Goal: Transaction & Acquisition: Purchase product/service

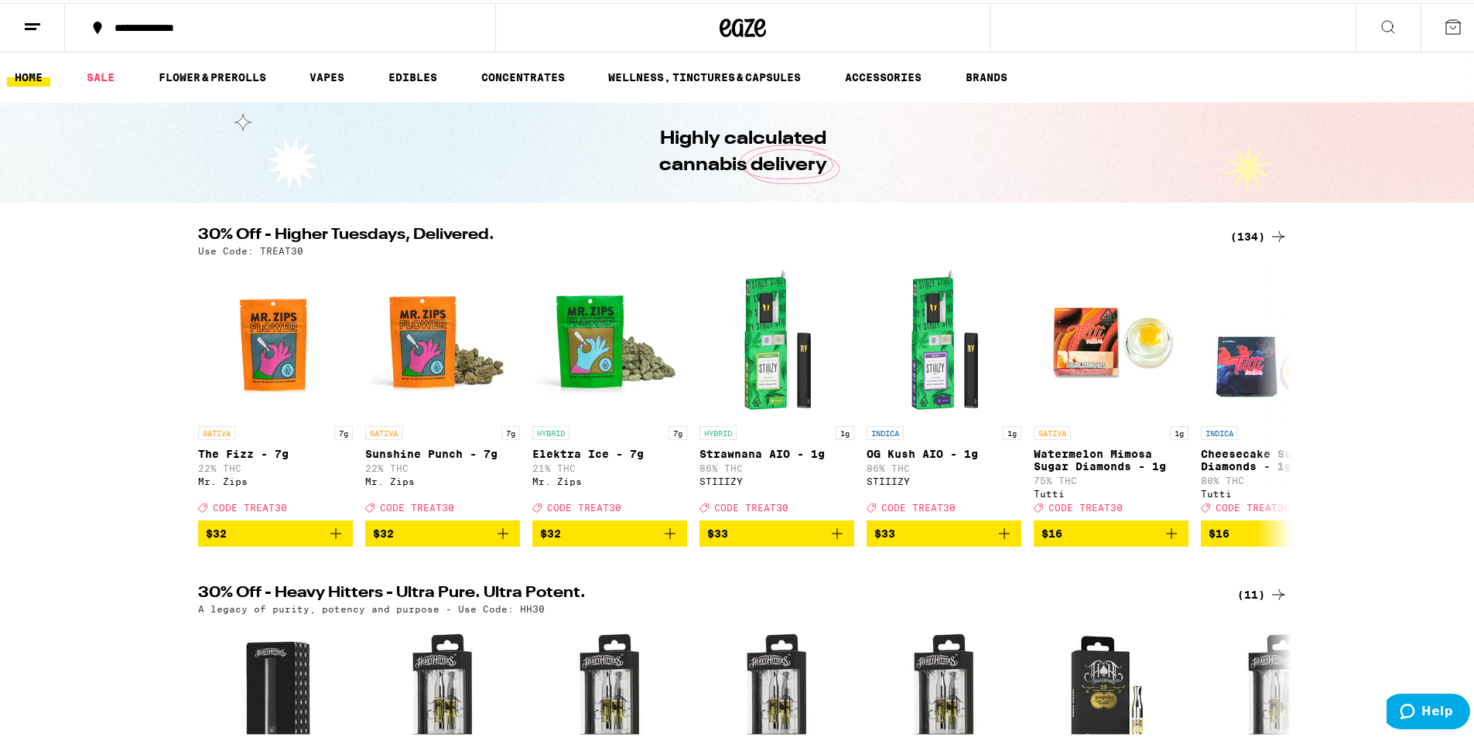
click at [1246, 229] on div "(134)" at bounding box center [1258, 233] width 57 height 19
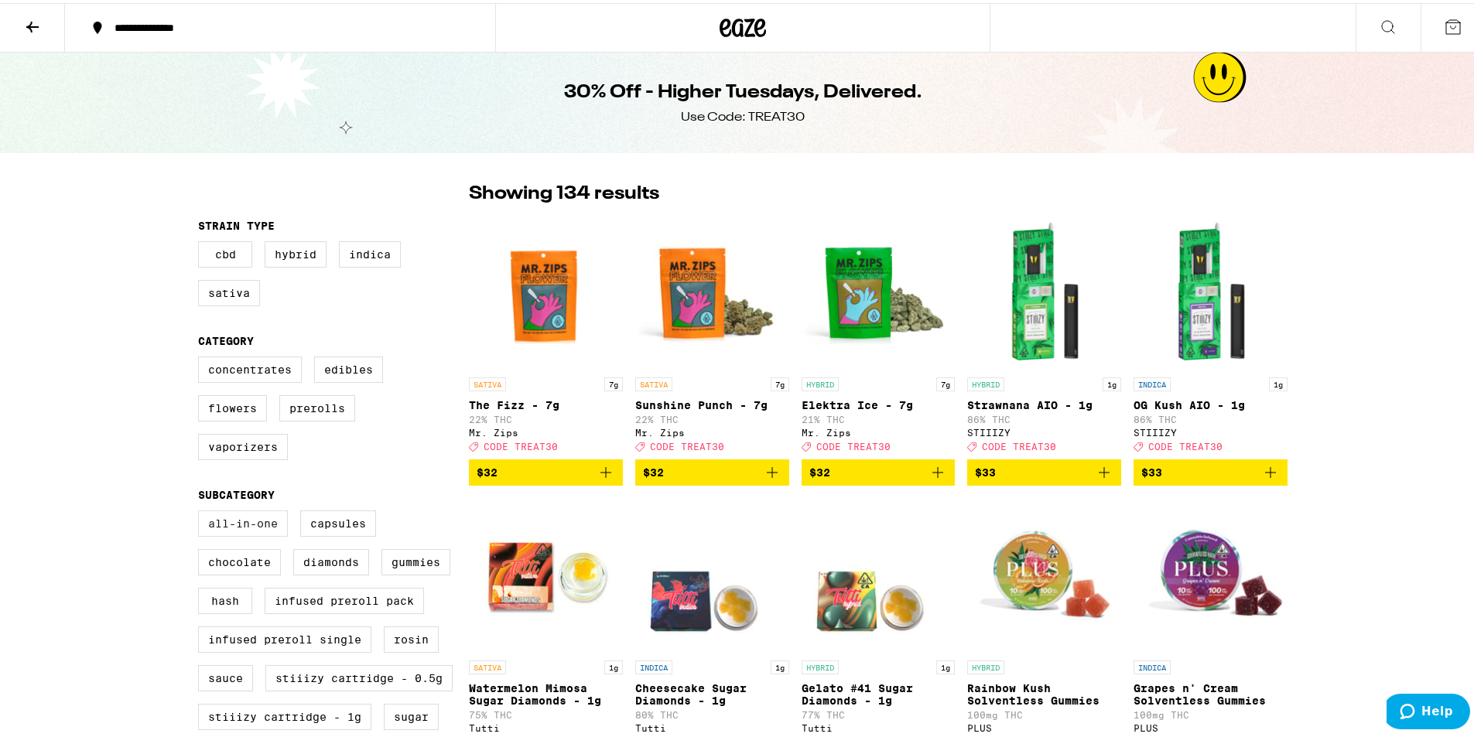
click at [258, 534] on label "All-In-One" at bounding box center [243, 520] width 90 height 26
click at [202, 511] on input "All-In-One" at bounding box center [201, 510] width 1 height 1
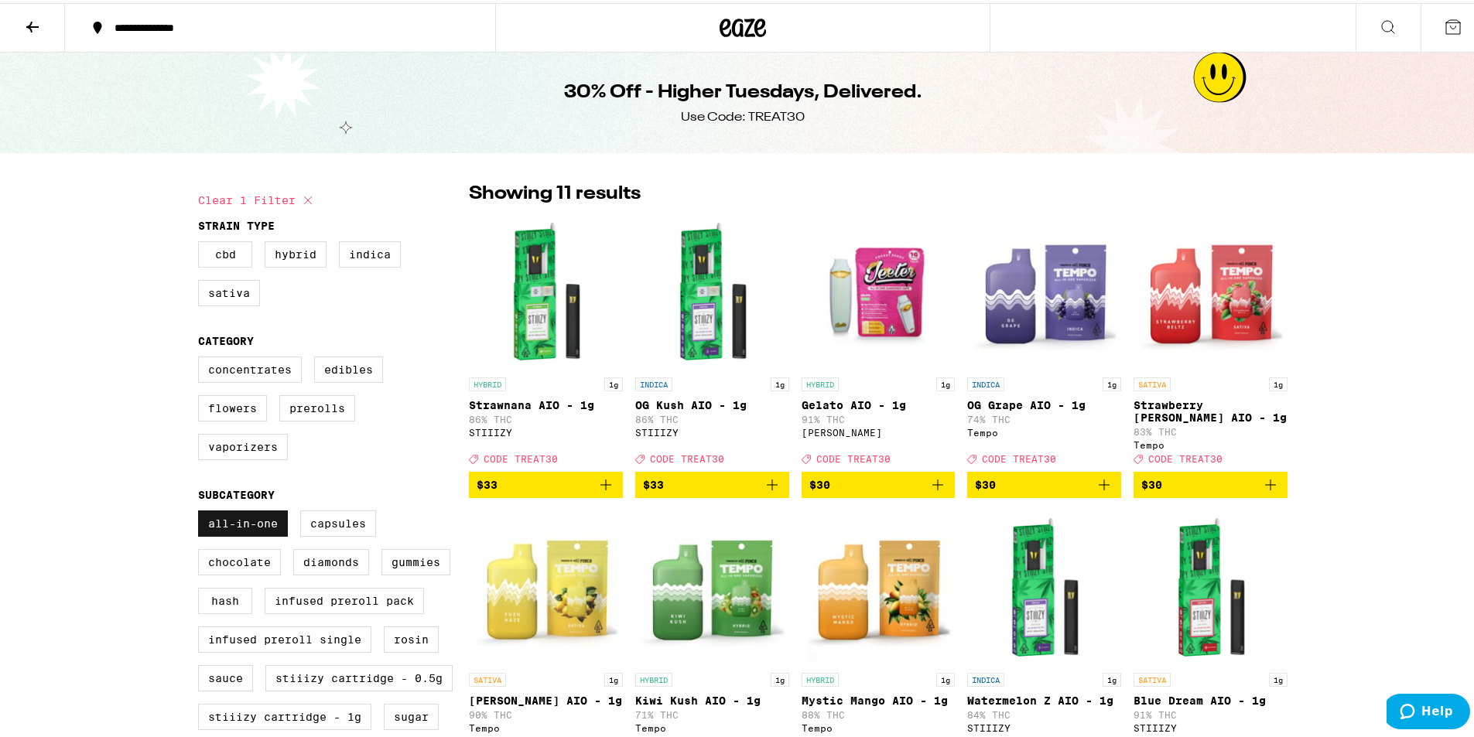
click at [255, 528] on label "All-In-One" at bounding box center [243, 520] width 90 height 26
click at [202, 511] on input "All-In-One" at bounding box center [201, 510] width 1 height 1
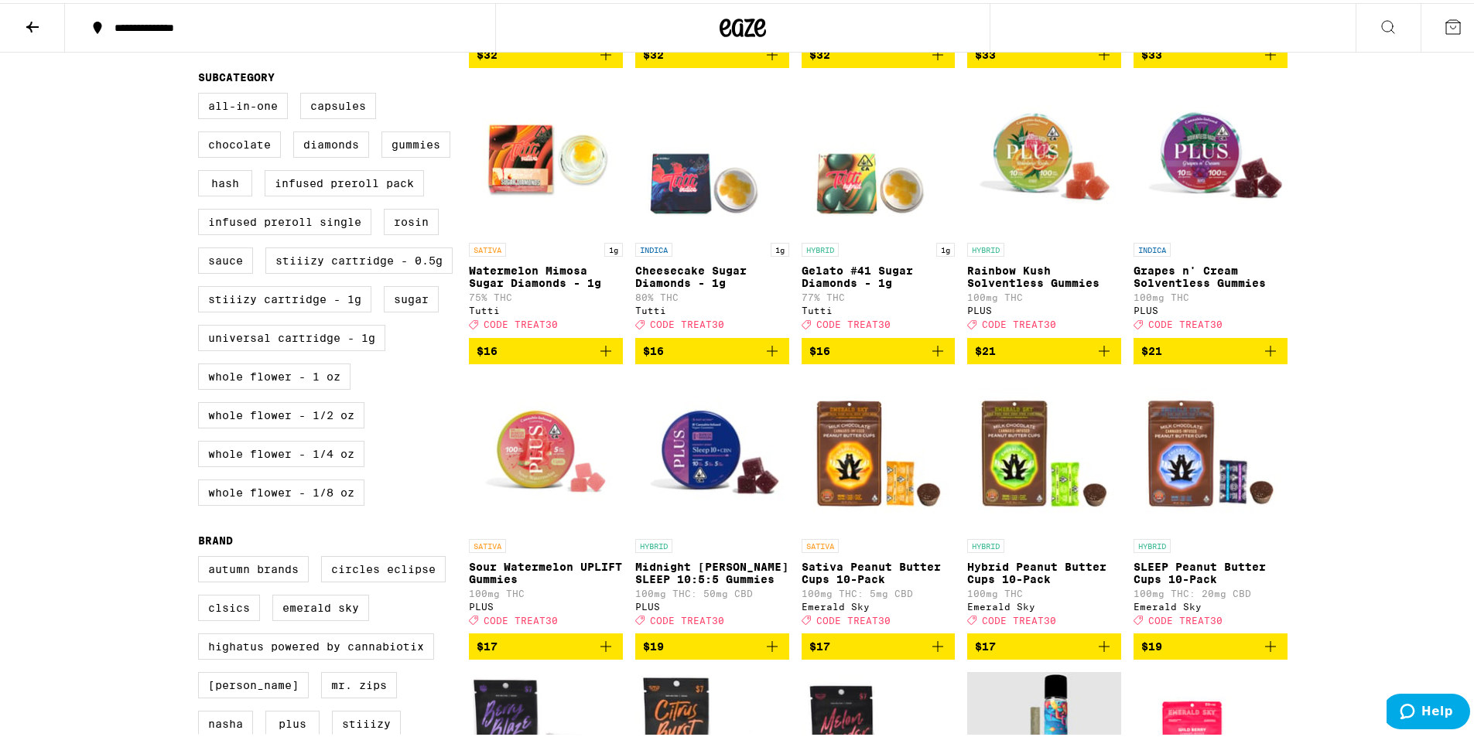
scroll to position [309, 0]
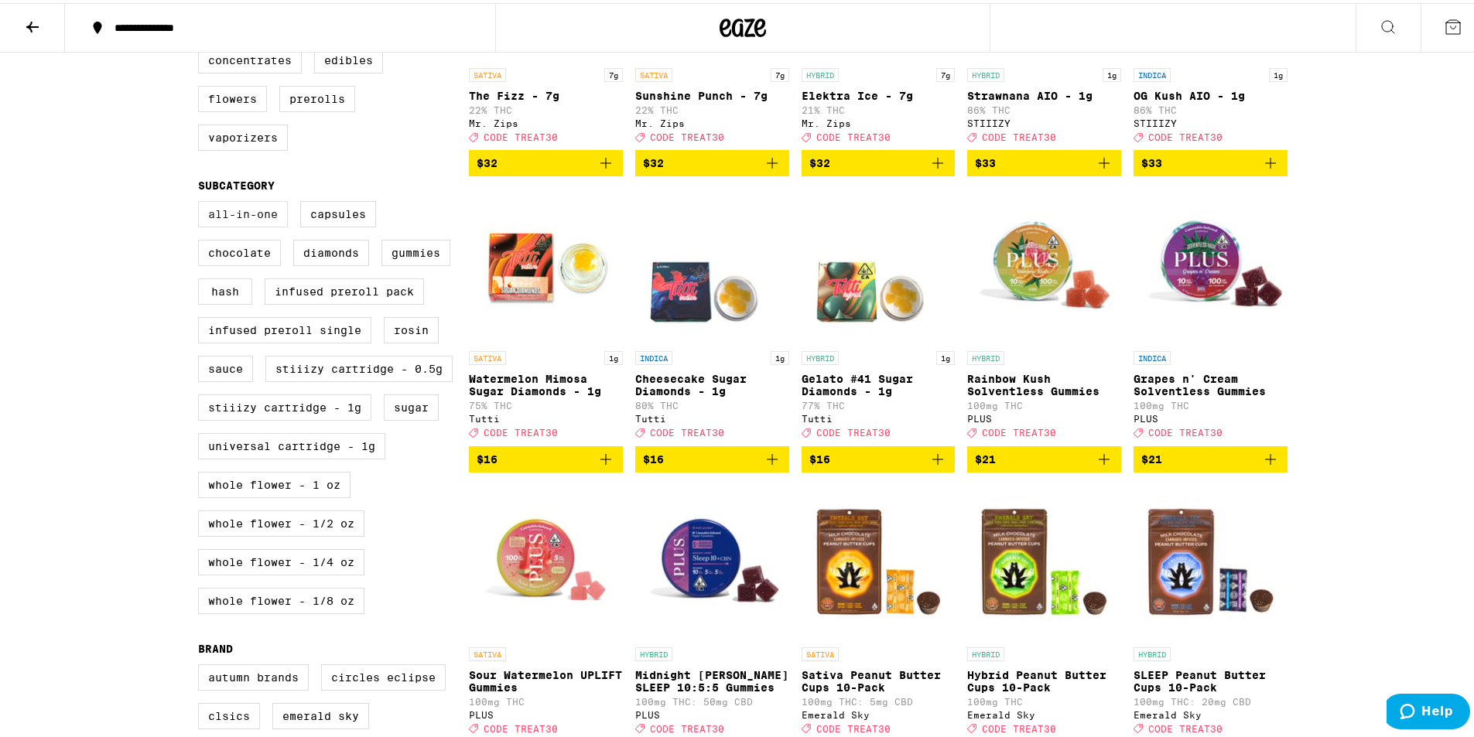
click at [227, 224] on label "All-In-One" at bounding box center [243, 211] width 90 height 26
click at [202, 201] on input "All-In-One" at bounding box center [201, 200] width 1 height 1
checkbox input "true"
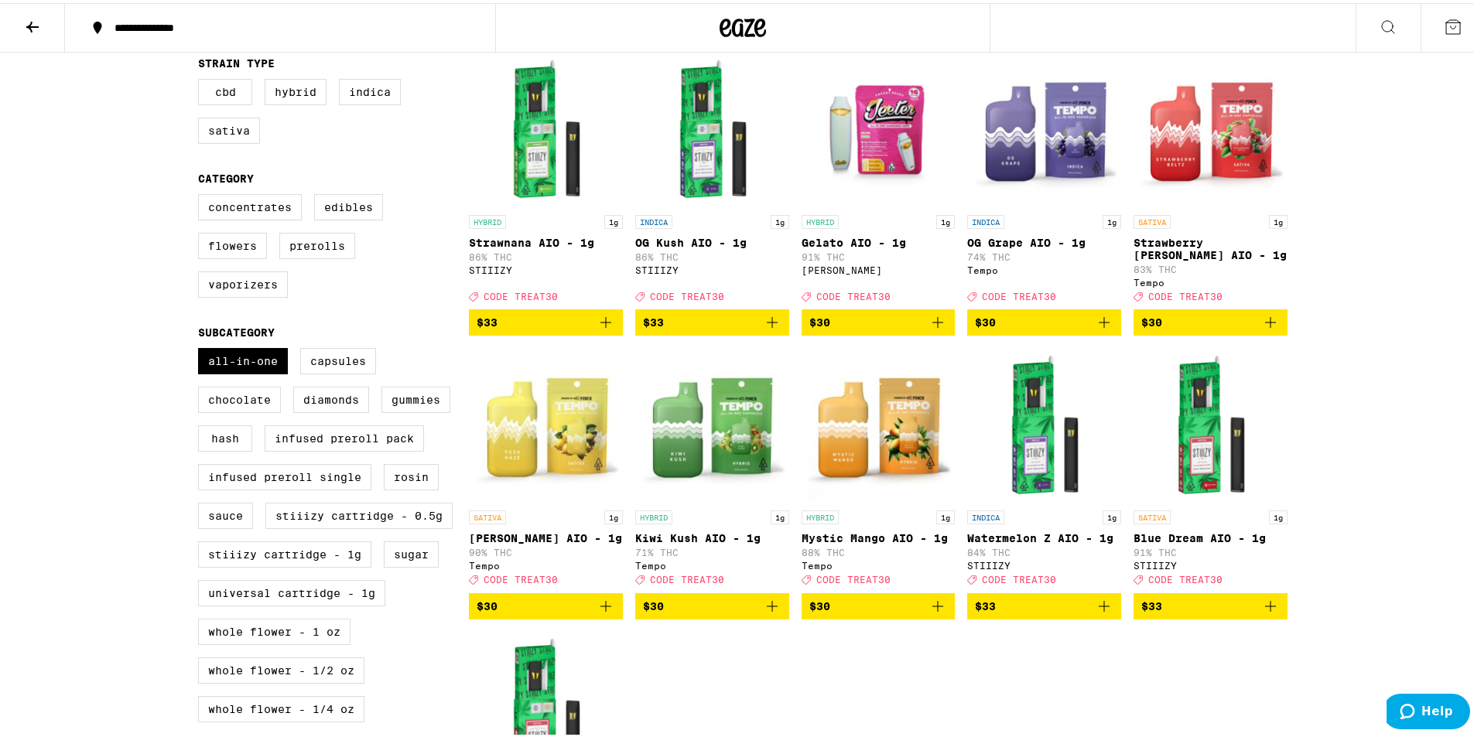
scroll to position [155, 0]
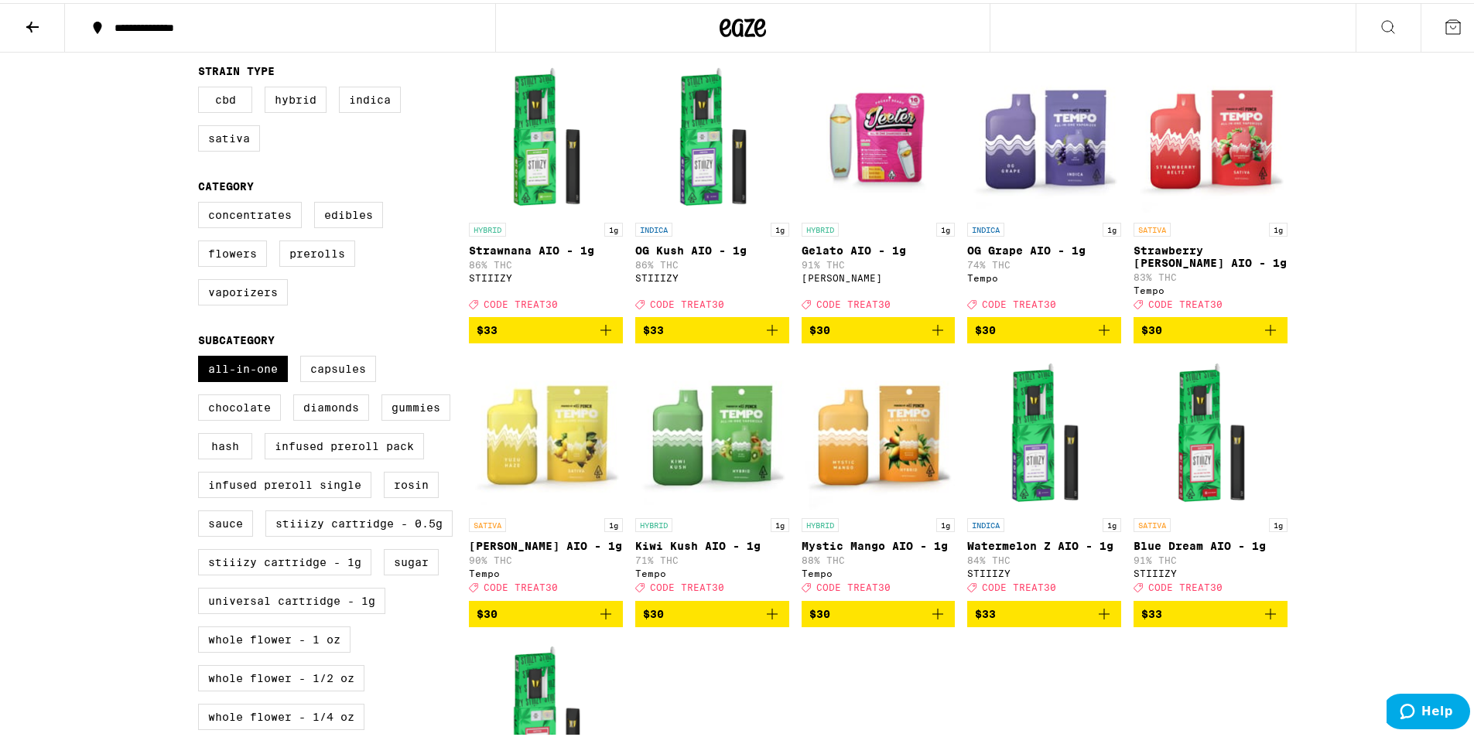
click at [853, 158] on img "Open page for Gelato AIO - 1g from Jeeter" at bounding box center [878, 134] width 154 height 155
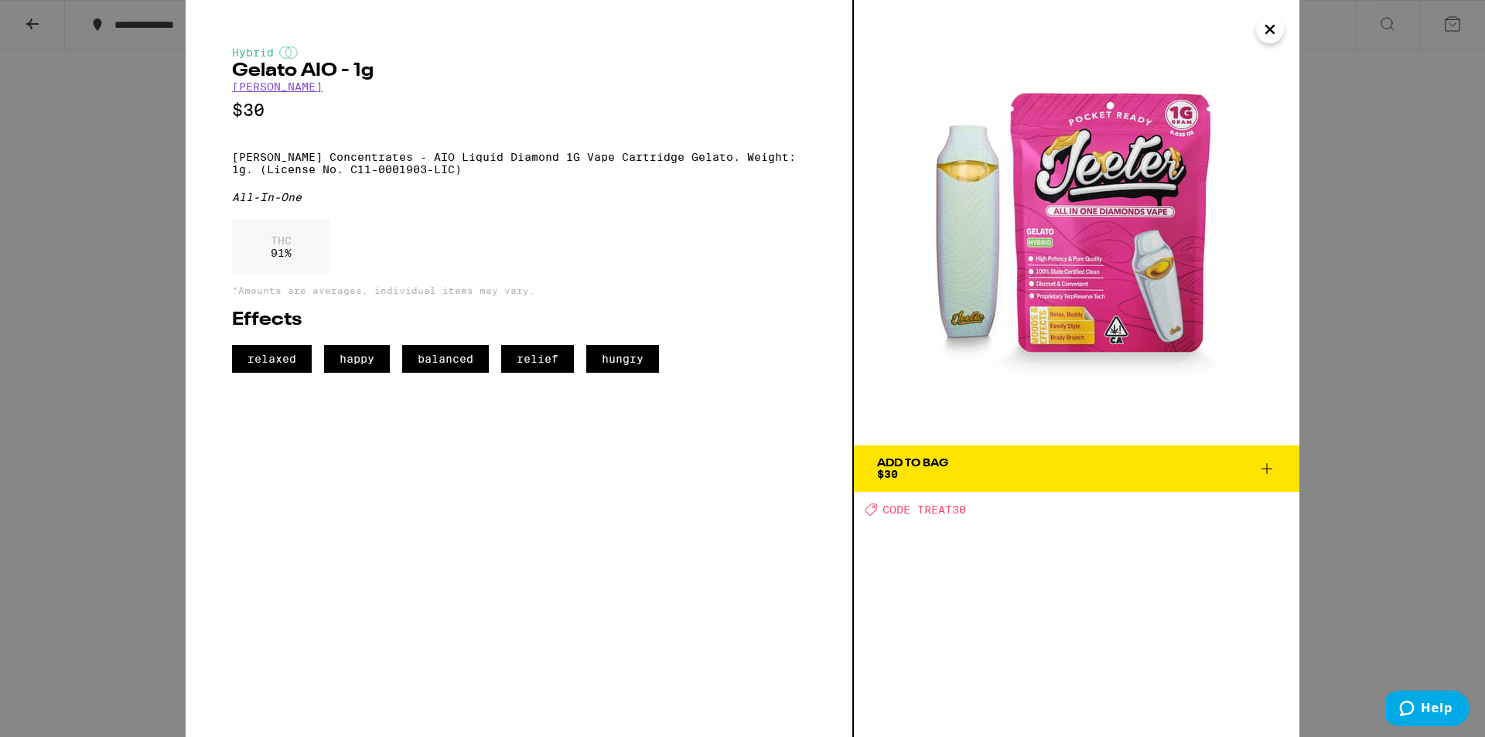
click at [161, 149] on div "Hybrid Gelato AIO - 1g [PERSON_NAME] $30 [PERSON_NAME] Concentrates - AIO Liqui…" at bounding box center [742, 368] width 1485 height 737
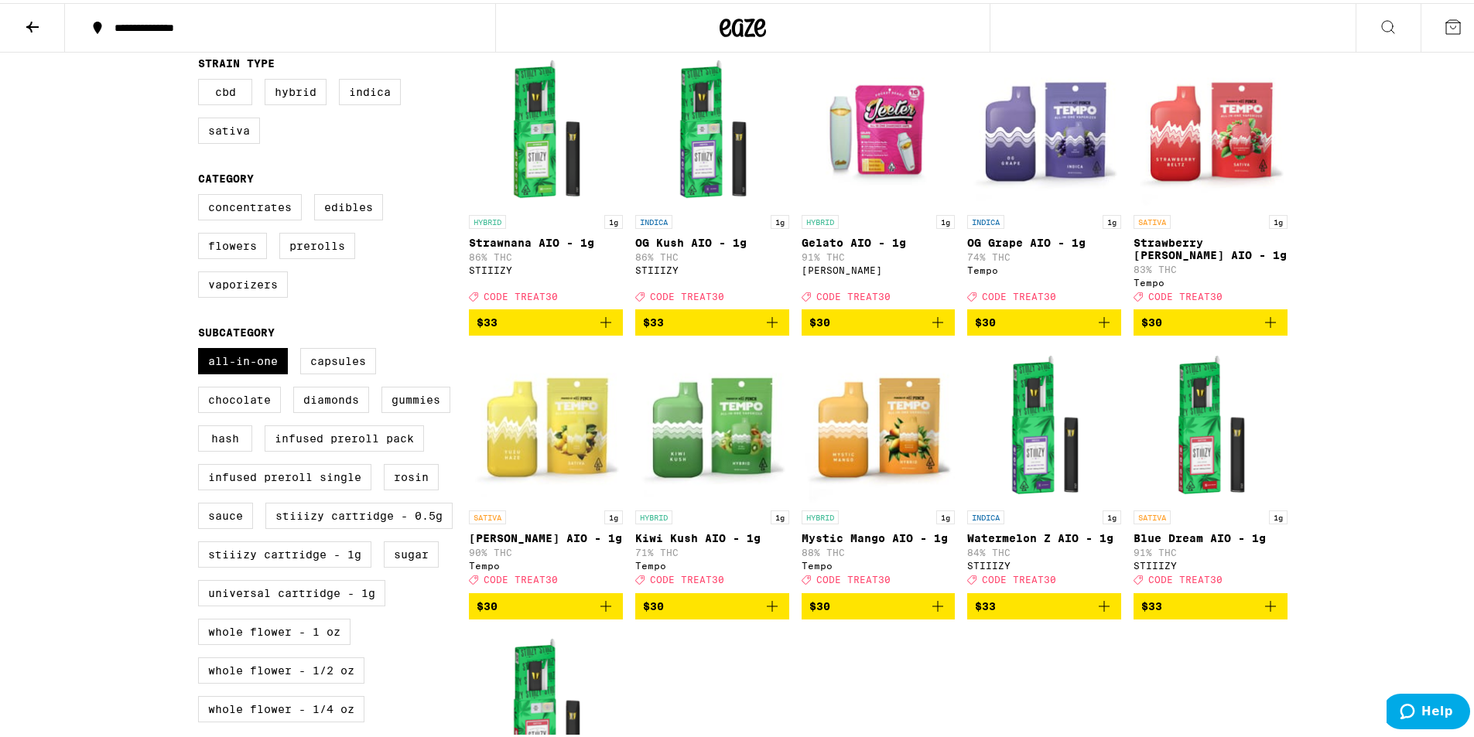
scroll to position [155, 0]
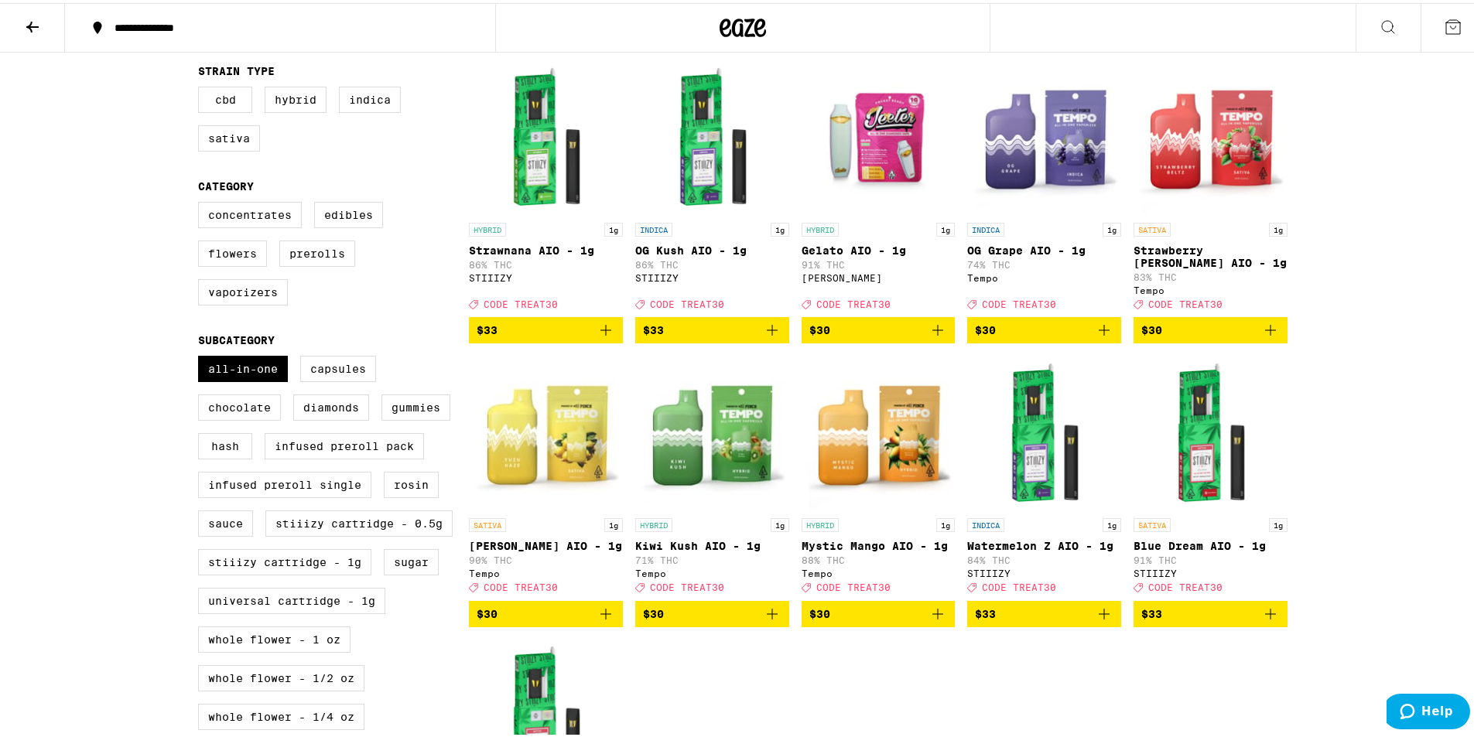
drag, startPoint x: 660, startPoint y: 253, endPoint x: 1445, endPoint y: 373, distance: 794.3
click at [1445, 373] on div "**********" at bounding box center [742, 594] width 1485 height 1499
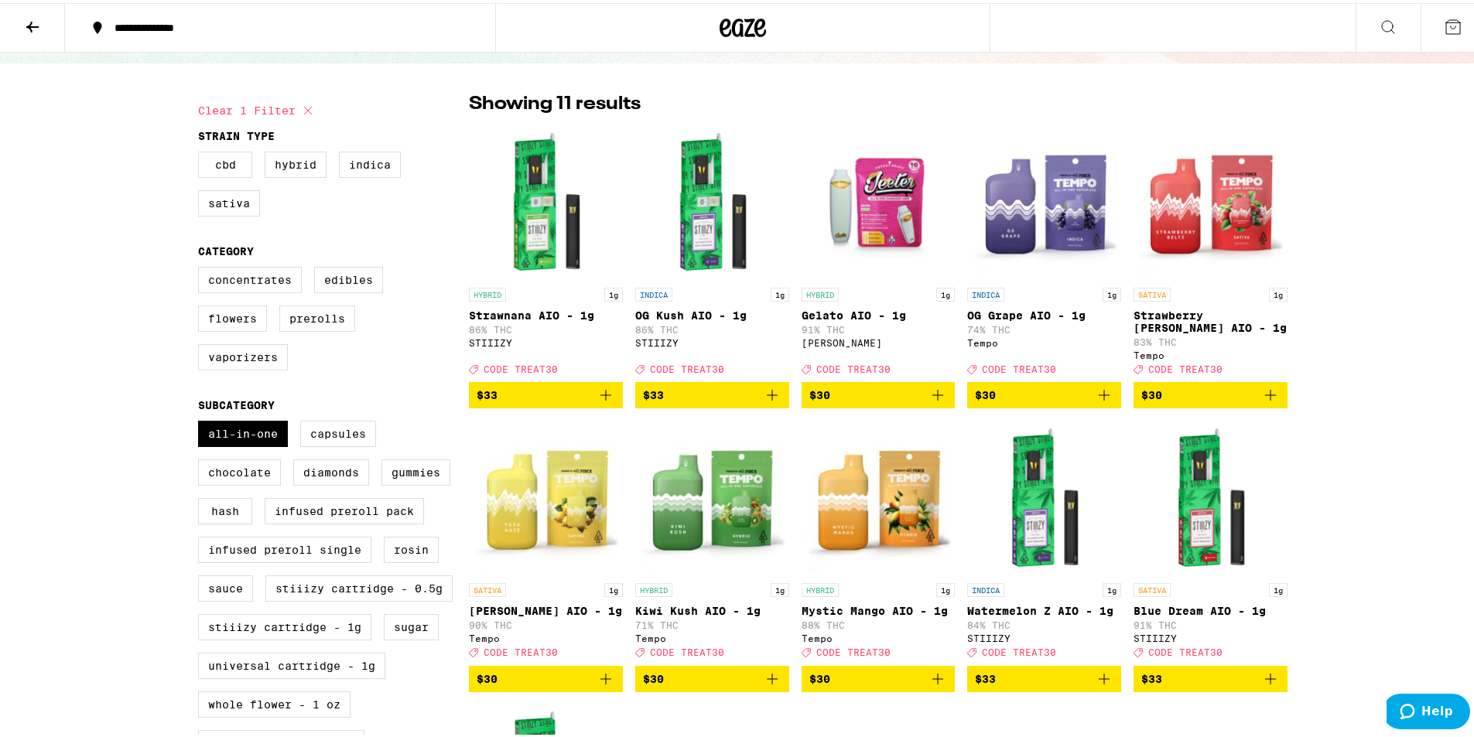
scroll to position [0, 0]
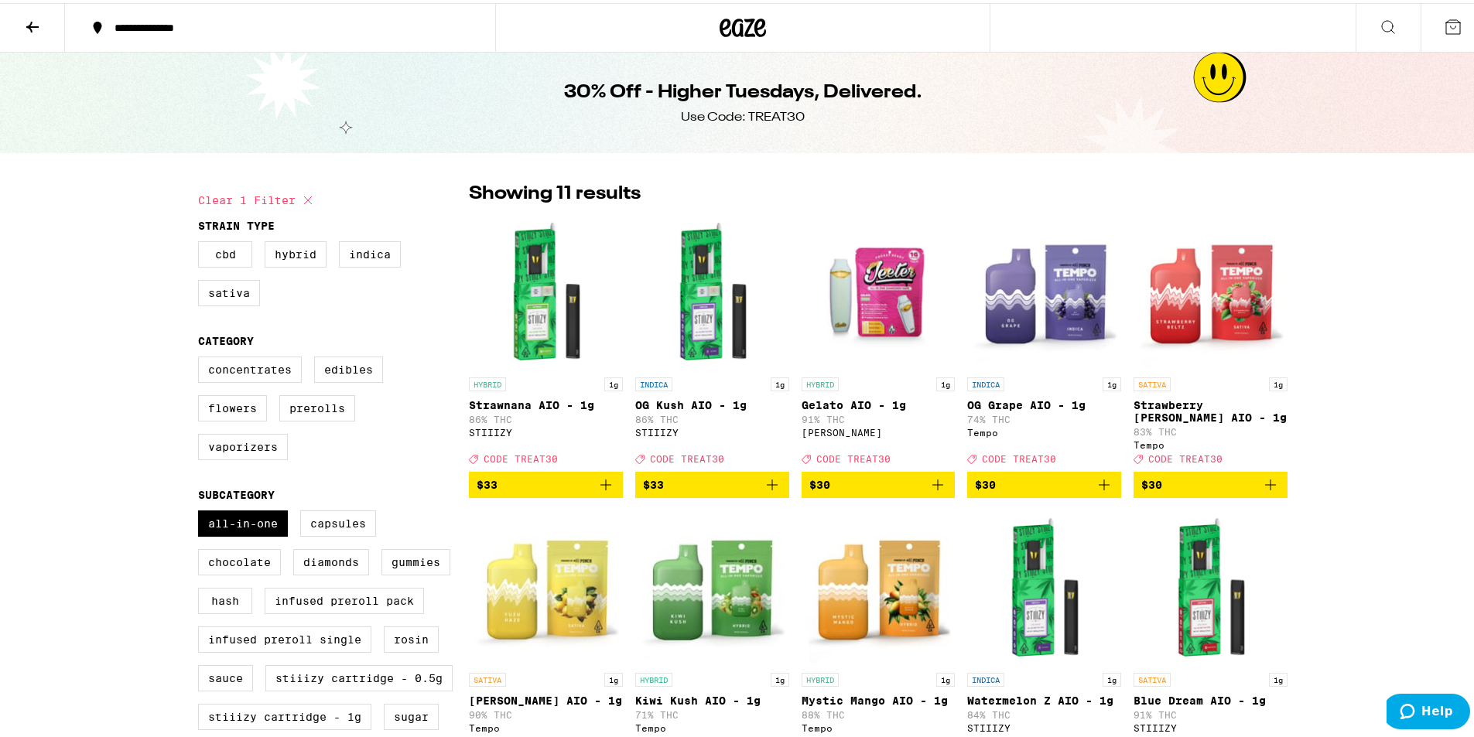
click at [1040, 284] on img "Open page for OG Grape AIO - 1g from Tempo" at bounding box center [1044, 289] width 154 height 155
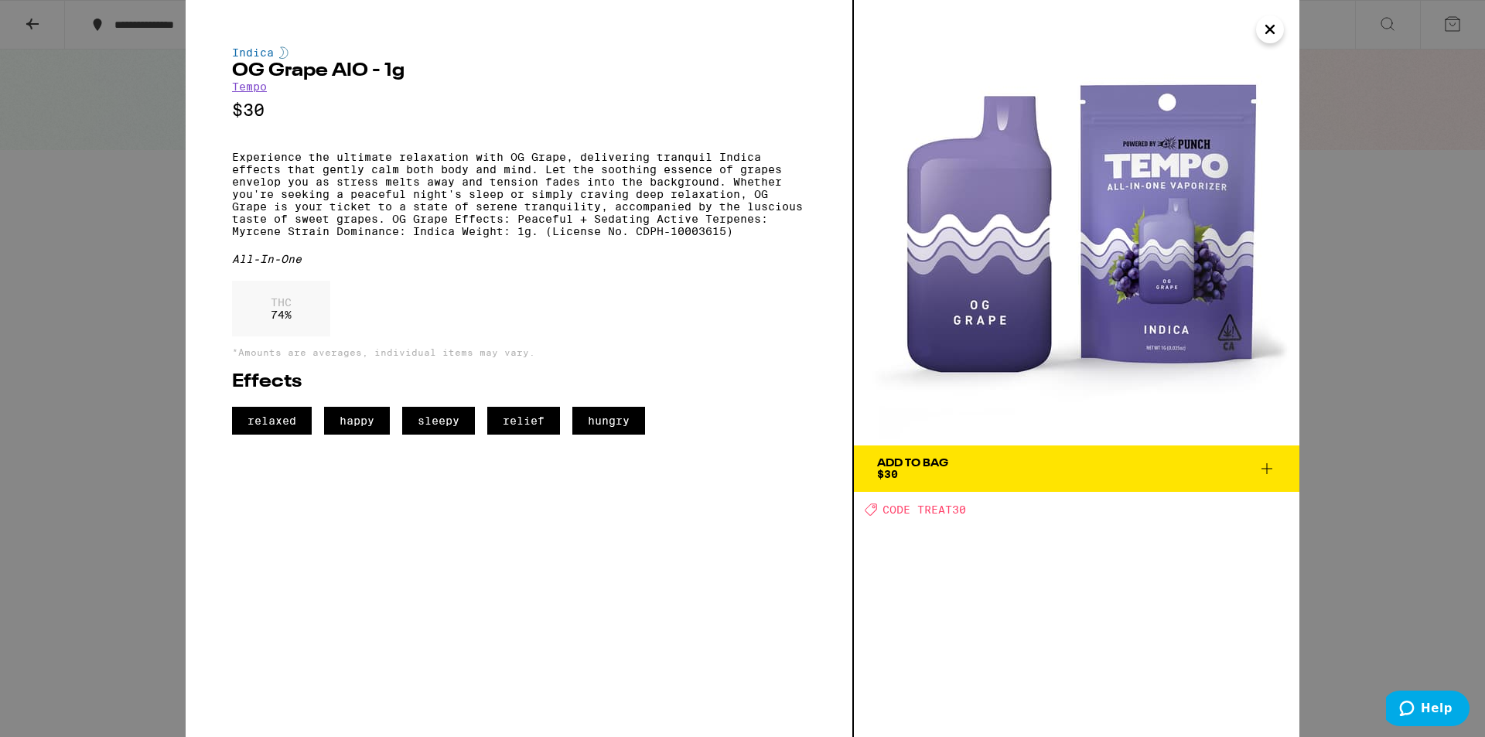
click at [1271, 37] on icon "Close" at bounding box center [1270, 29] width 19 height 23
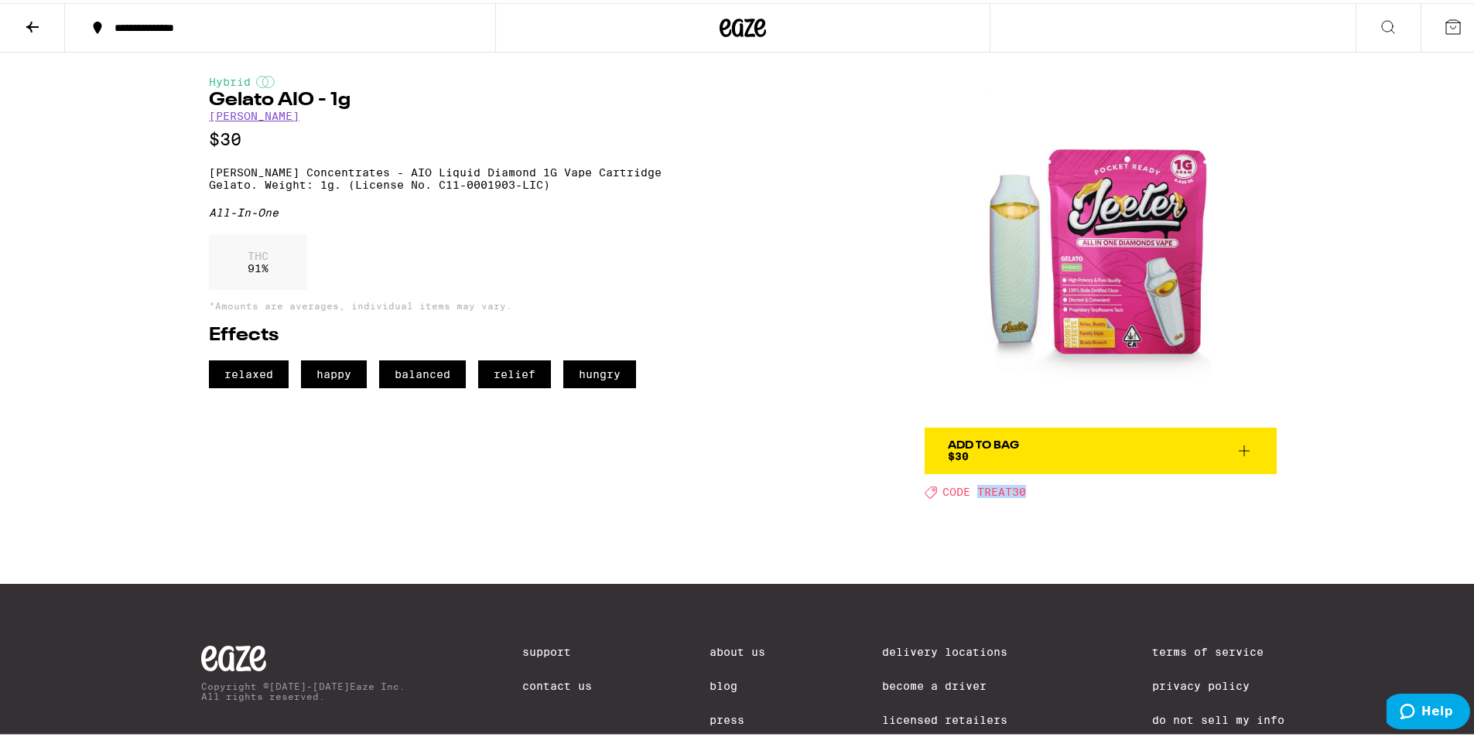
drag, startPoint x: 974, startPoint y: 493, endPoint x: 1027, endPoint y: 496, distance: 53.5
click at [1027, 495] on div "Deal Created with Sketch. CODE TREAT30" at bounding box center [1100, 488] width 352 height 13
copy span "TREAT30"
click at [1239, 451] on icon at bounding box center [1244, 448] width 19 height 19
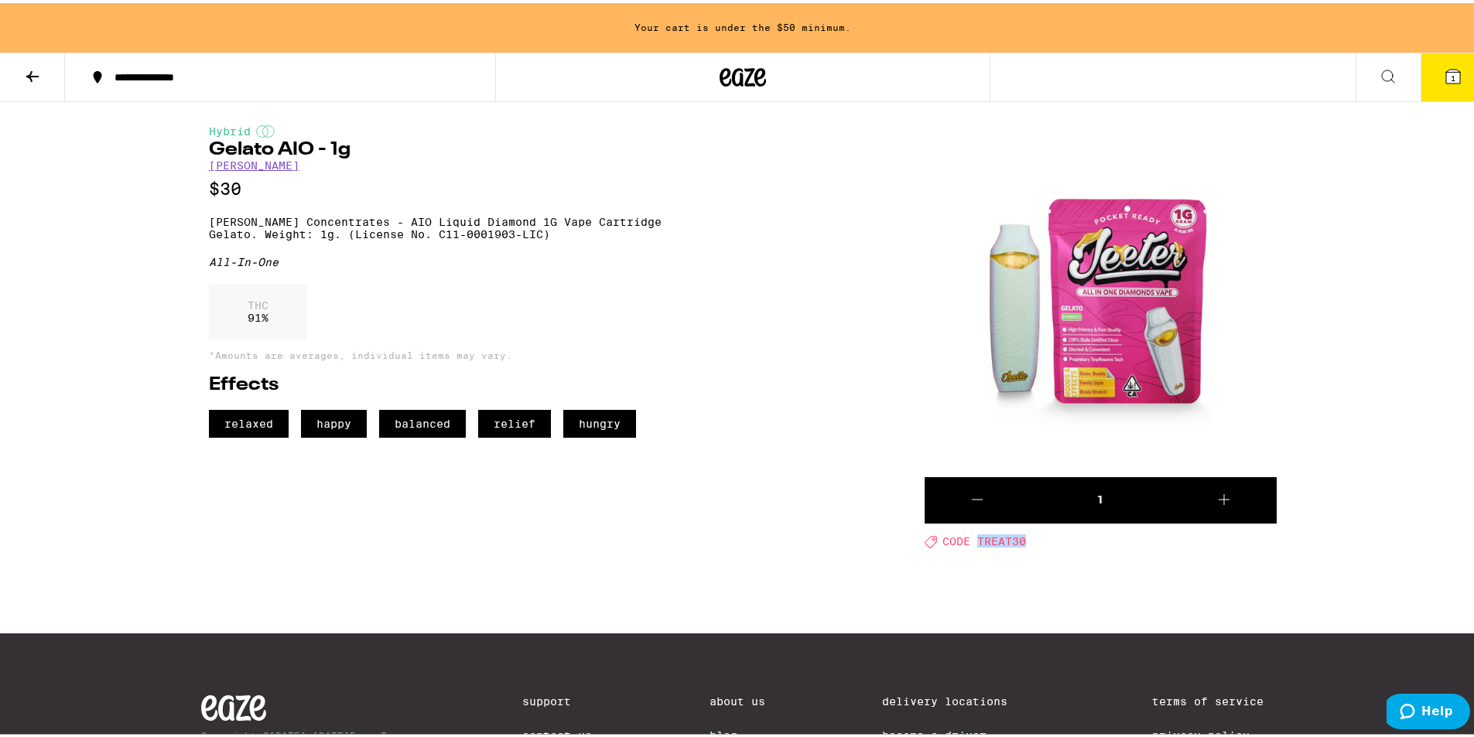
click at [1225, 501] on icon at bounding box center [1224, 496] width 19 height 19
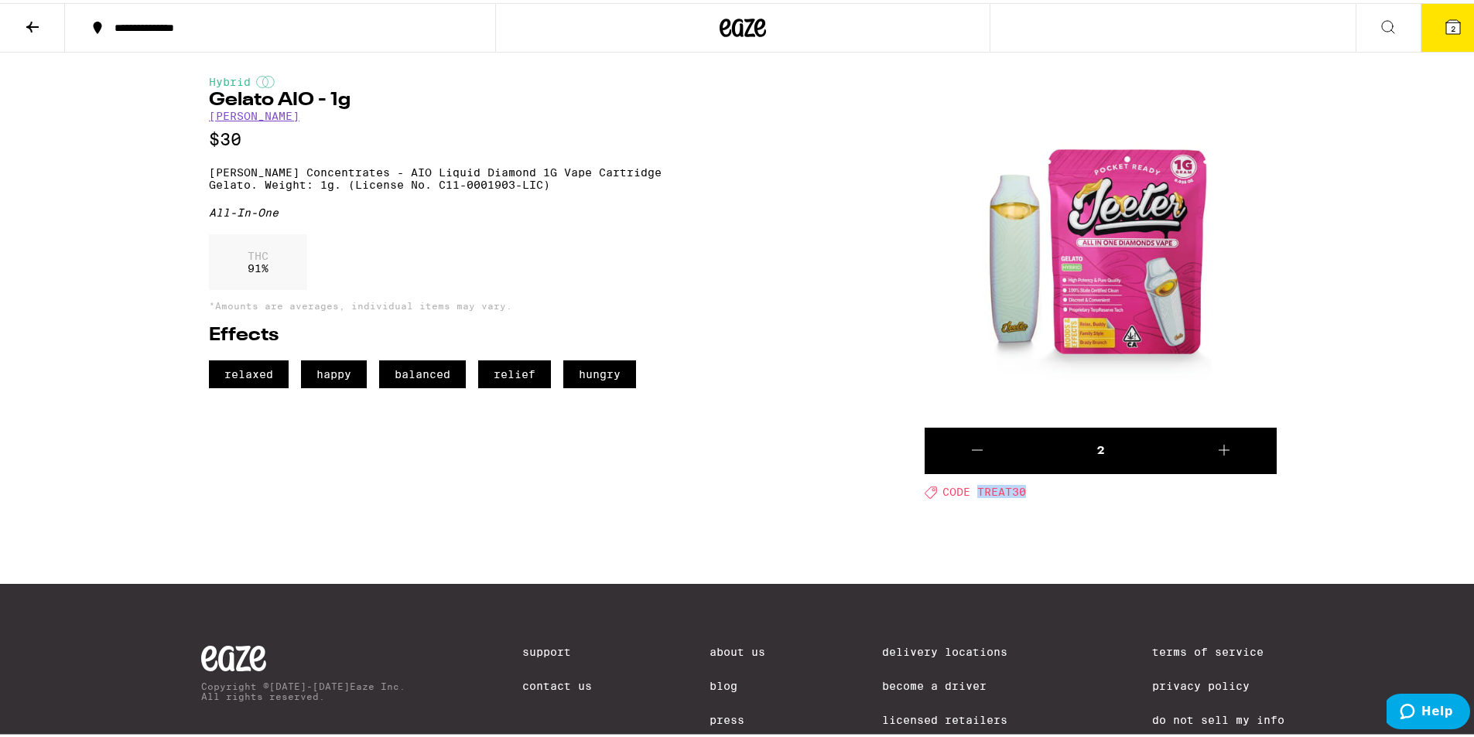
click at [1448, 22] on icon at bounding box center [1453, 24] width 14 height 14
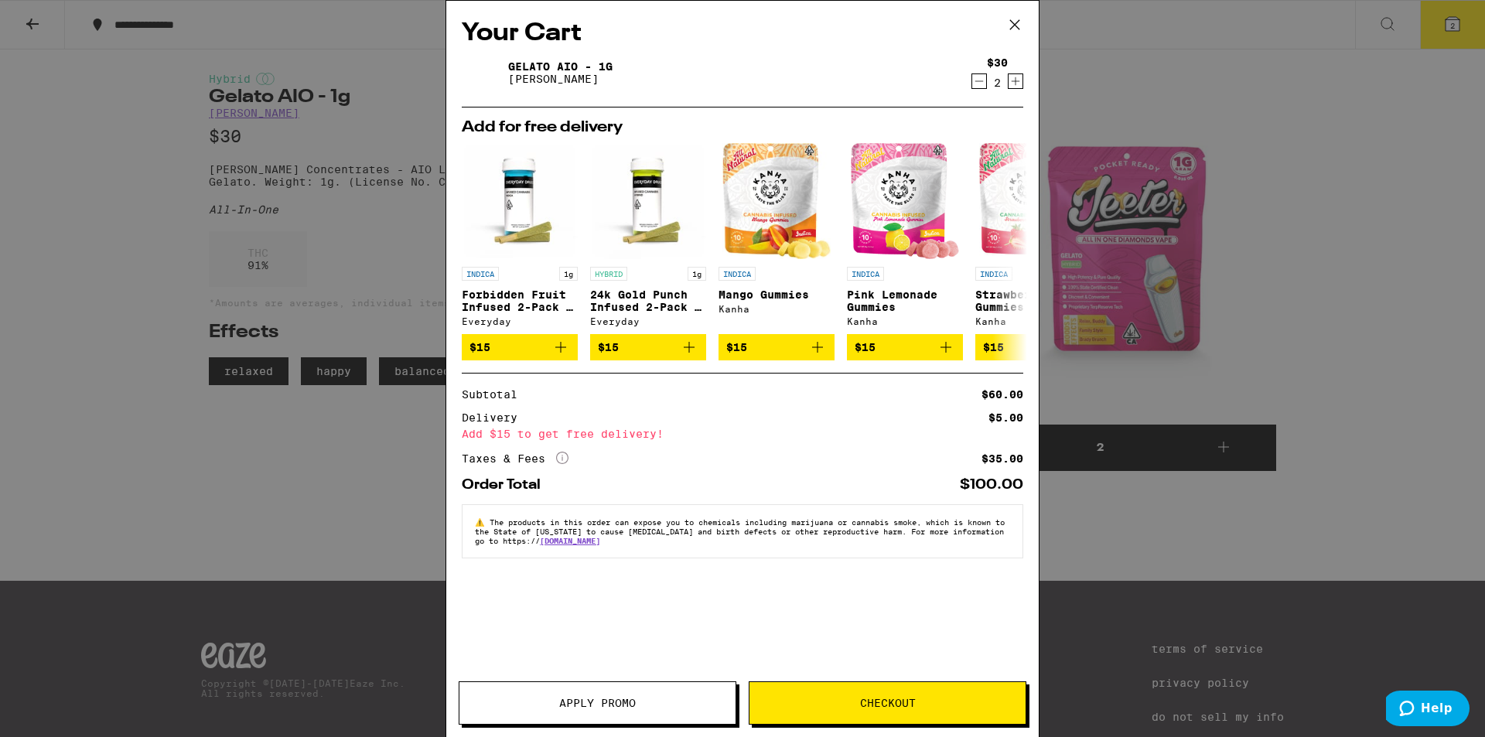
click at [655, 703] on span "Apply Promo" at bounding box center [598, 703] width 276 height 11
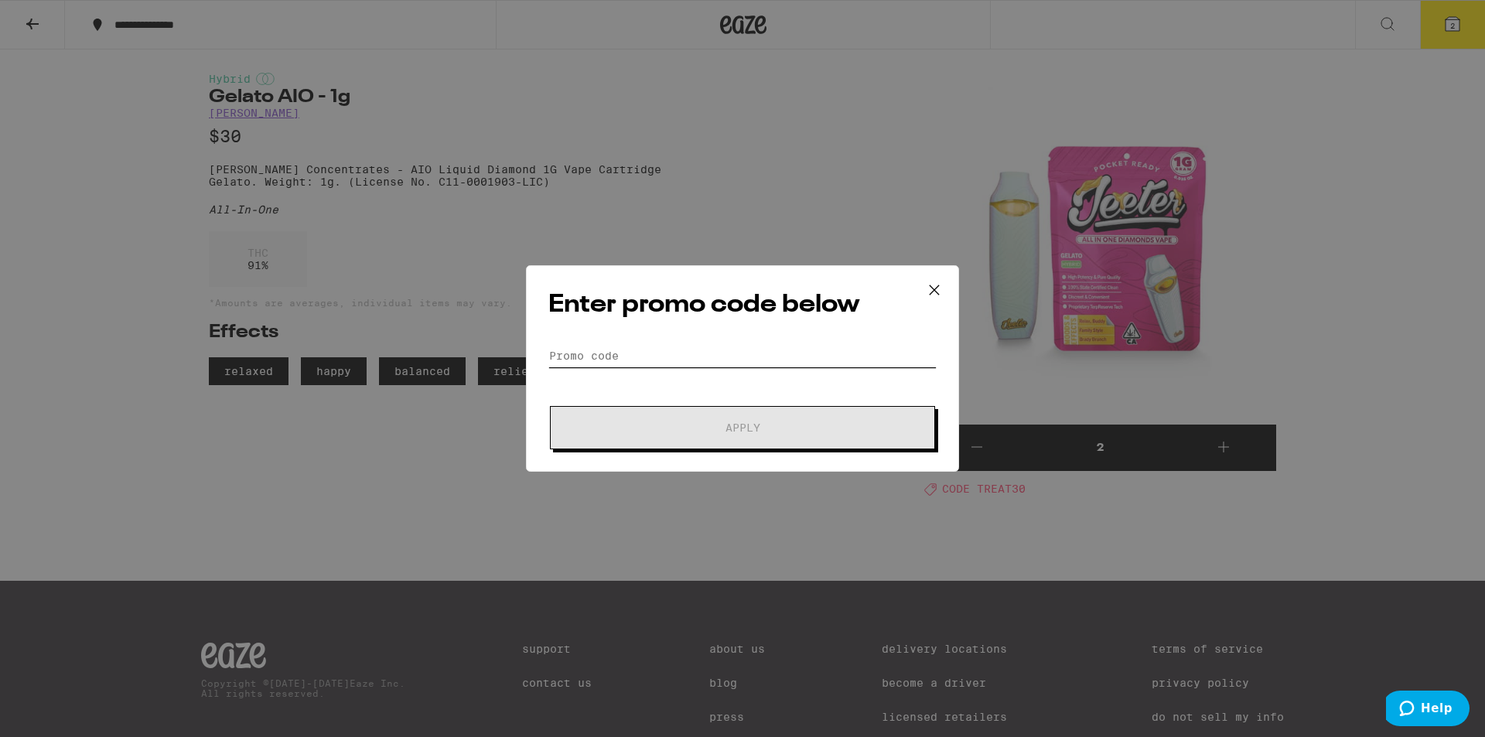
click at [620, 344] on input "Promo Code" at bounding box center [743, 355] width 388 height 23
paste input "TREAT30"
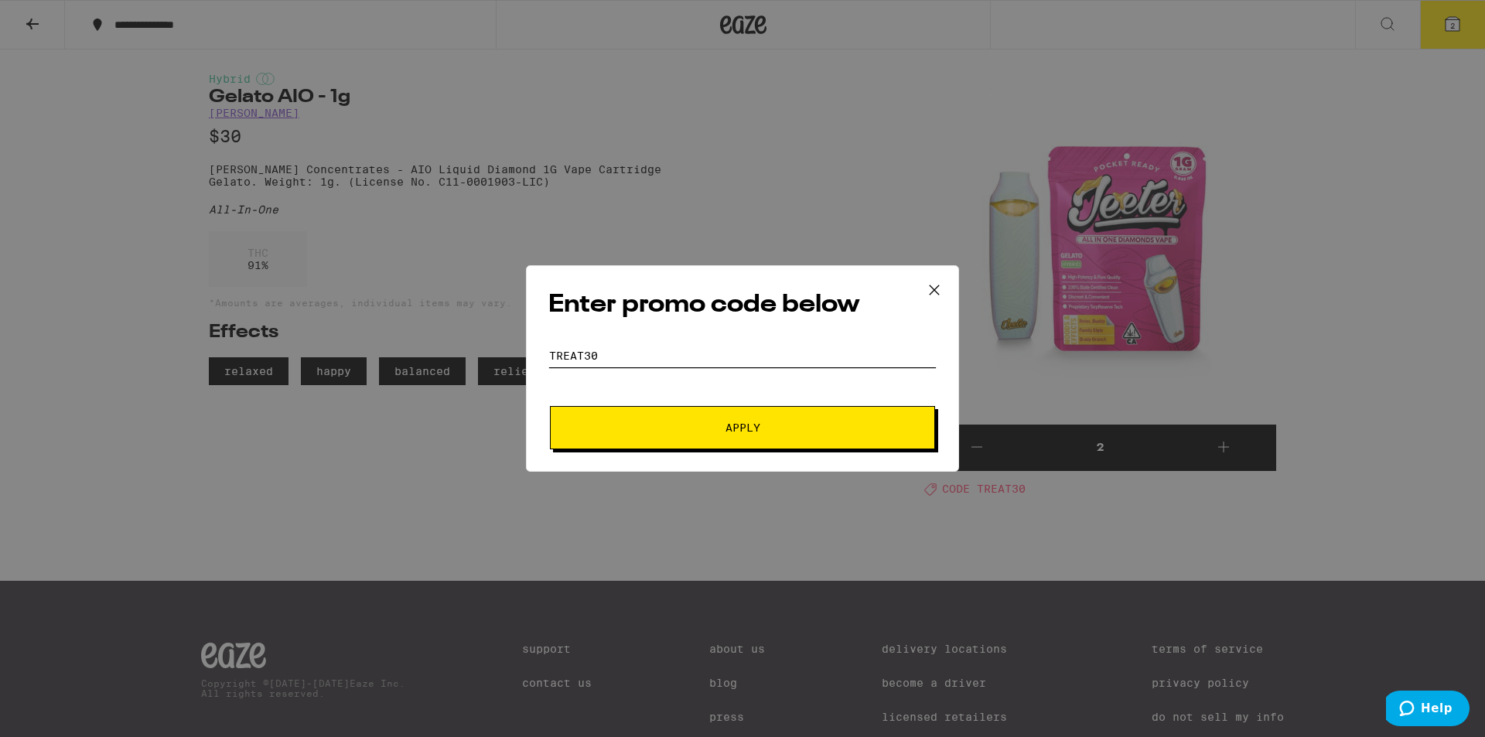
type input "TREAT30"
click at [657, 435] on button "Apply" at bounding box center [742, 427] width 385 height 43
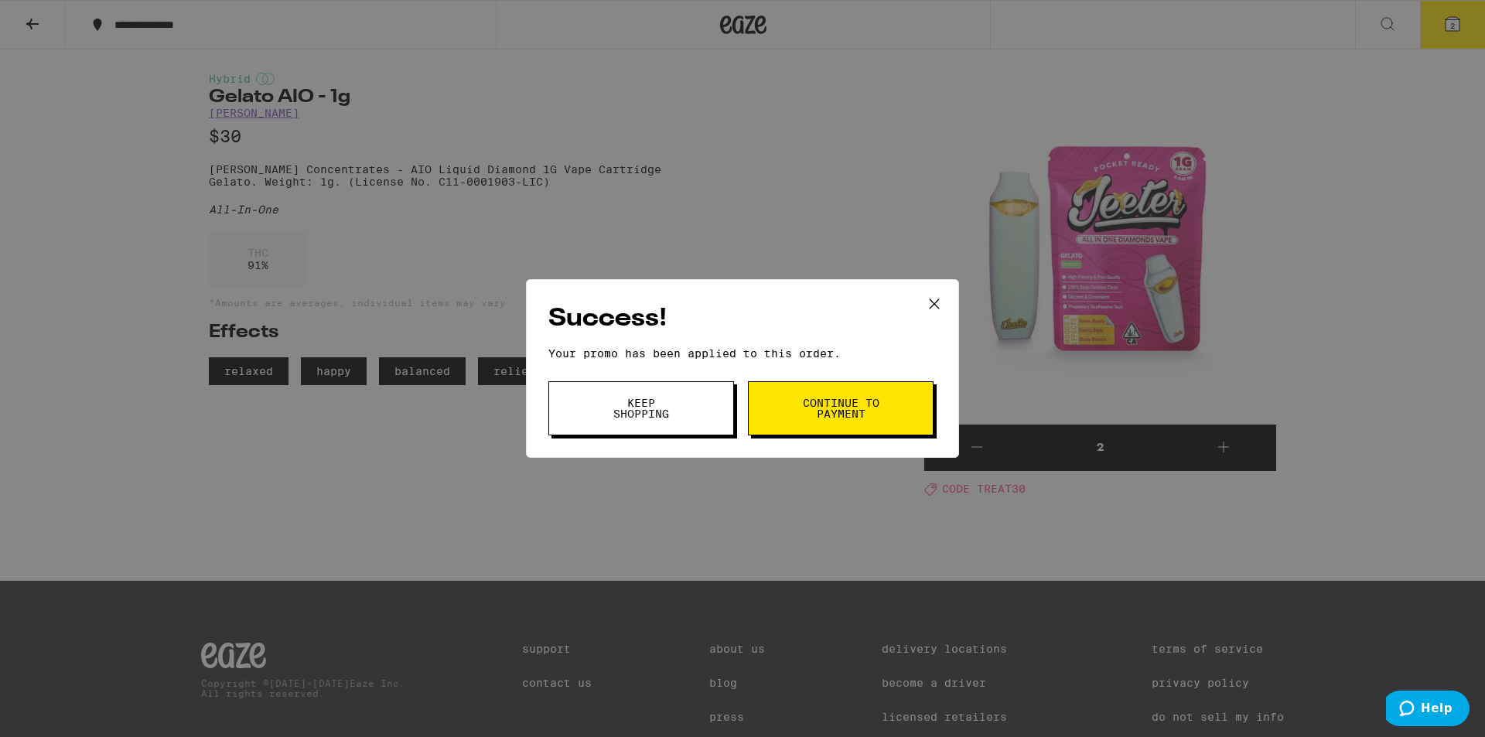
click at [848, 422] on button "Continue to payment" at bounding box center [841, 408] width 186 height 54
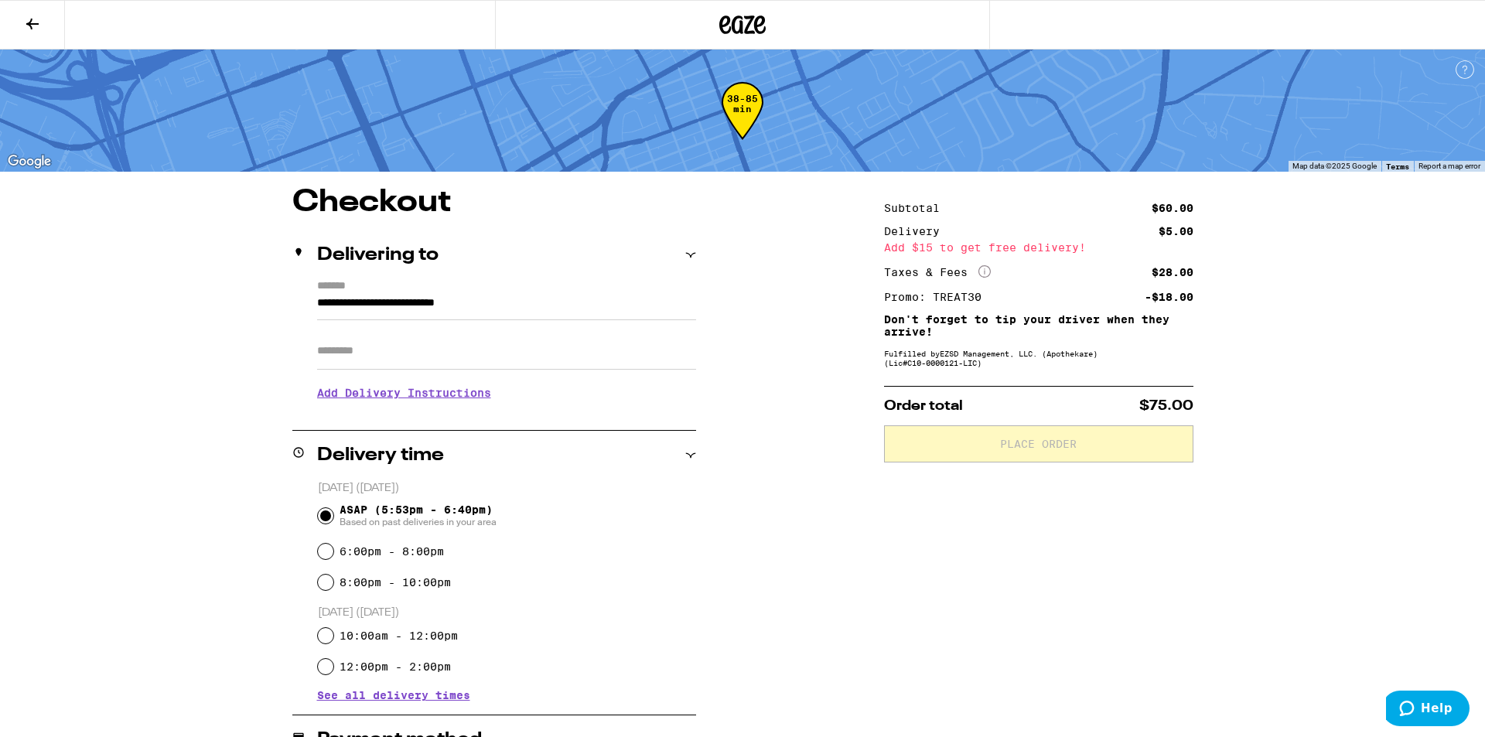
click at [827, 504] on div "**********" at bounding box center [743, 594] width 1114 height 815
click at [494, 360] on input "Apt/Suite" at bounding box center [506, 351] width 379 height 37
type input "***"
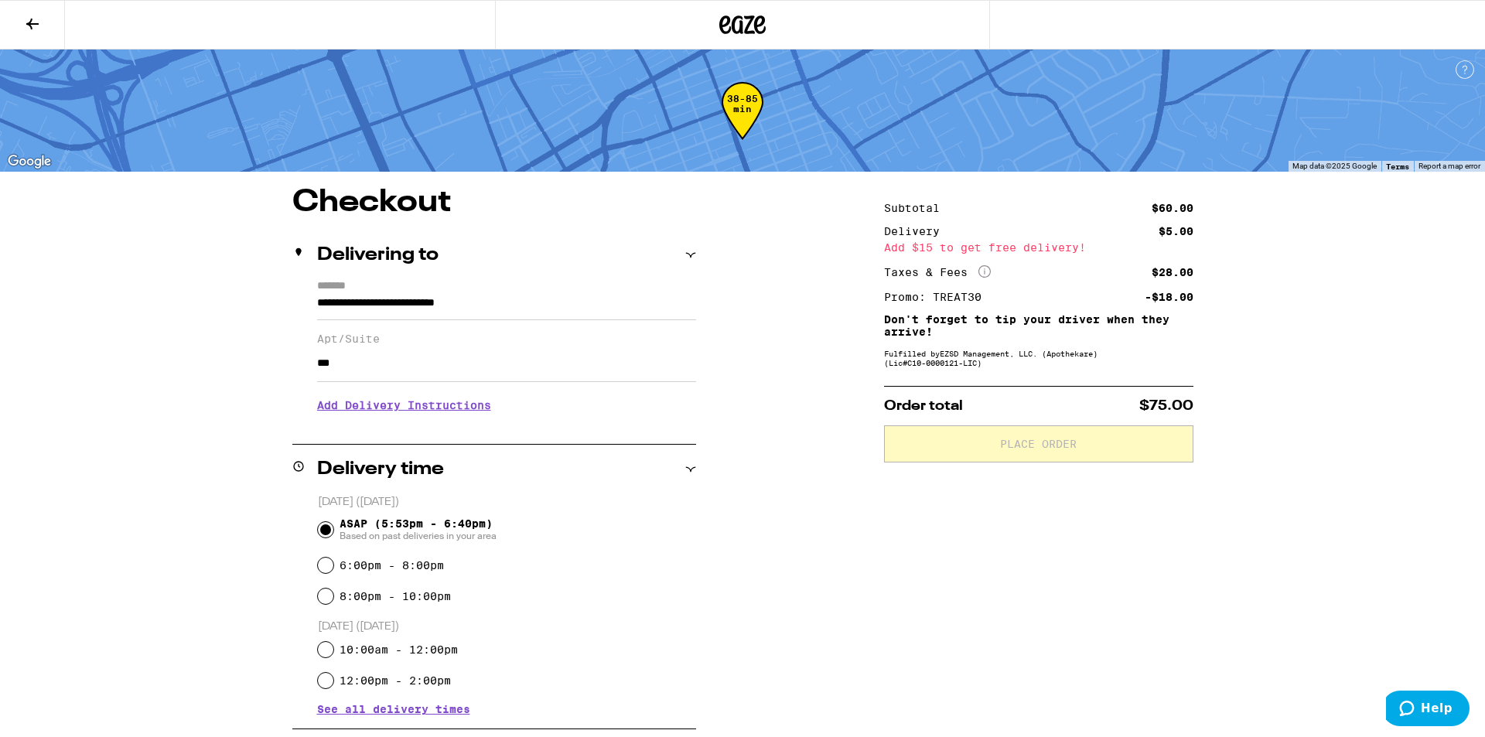
click at [444, 408] on h3 "Add Delivery Instructions" at bounding box center [506, 406] width 379 height 36
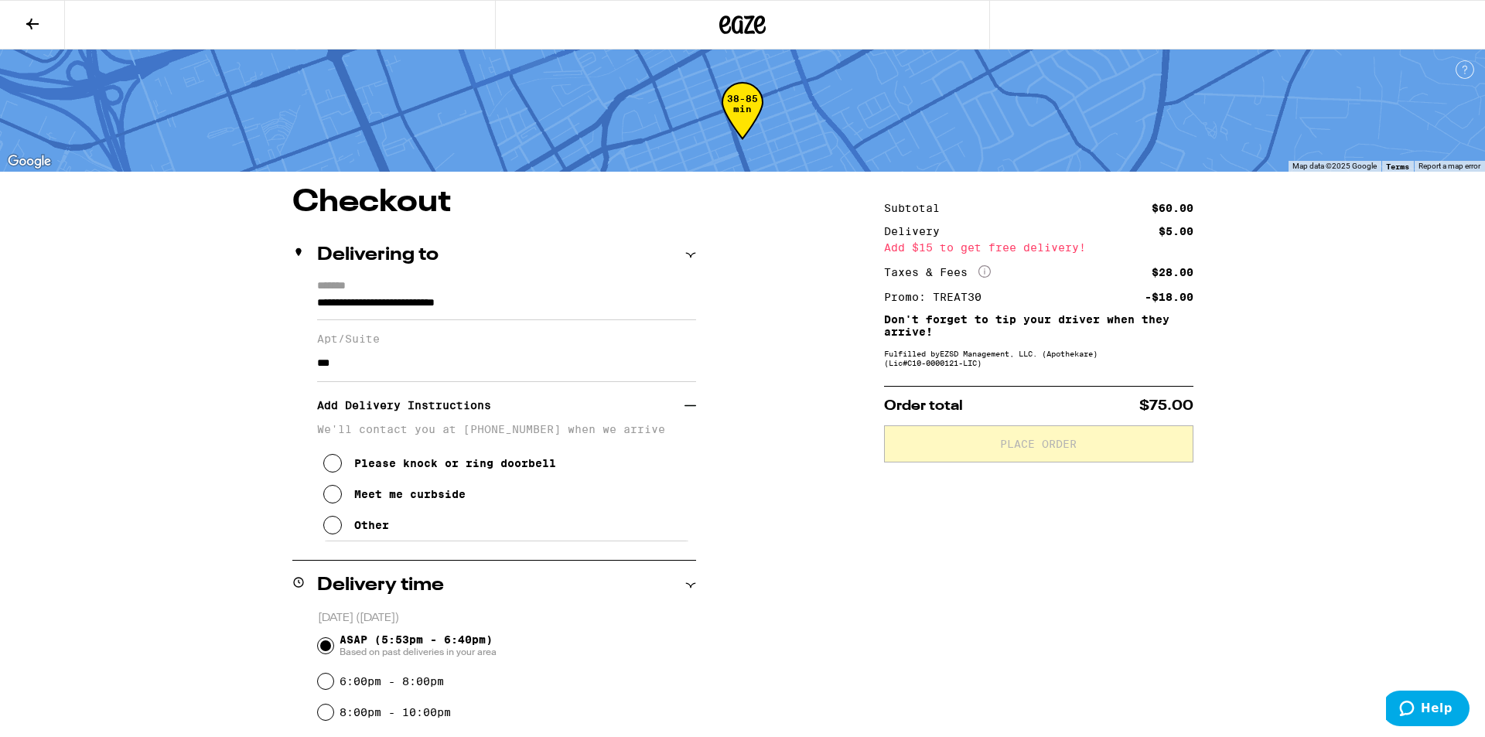
click at [438, 501] on div "Meet me curbside" at bounding box center [409, 494] width 111 height 12
click at [800, 424] on div "**********" at bounding box center [743, 659] width 1114 height 945
click at [372, 677] on label "6:00pm - 8:00pm" at bounding box center [392, 681] width 104 height 12
click at [333, 677] on input "6:00pm - 8:00pm" at bounding box center [325, 681] width 15 height 15
radio input "true"
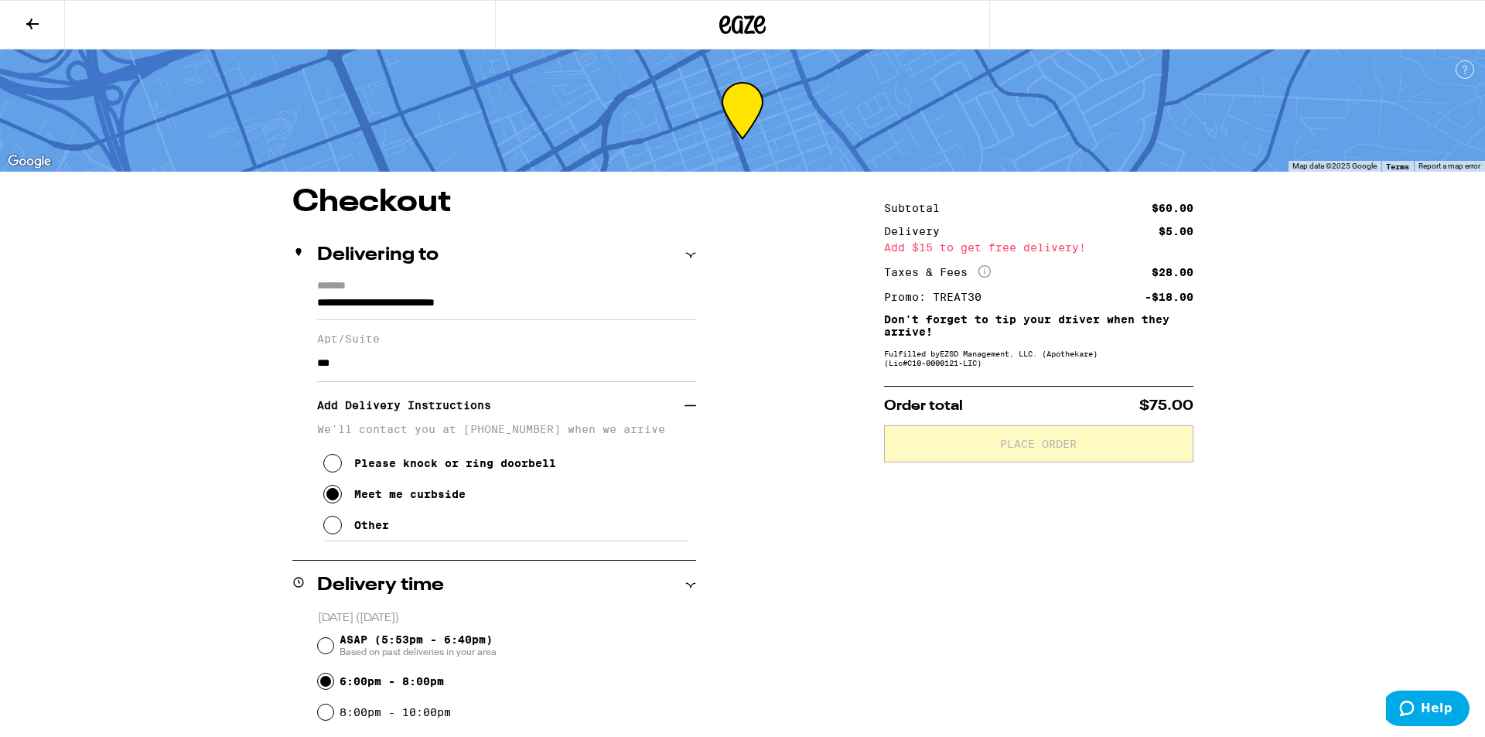
click at [394, 644] on span "ASAP (5:53pm - 6:40pm) Based on past deliveries in your area" at bounding box center [418, 646] width 157 height 25
click at [333, 644] on input "ASAP (5:53pm - 6:40pm) Based on past deliveries in your area" at bounding box center [325, 645] width 15 height 15
radio input "true"
click at [387, 686] on label "6:00pm - 8:00pm" at bounding box center [392, 681] width 104 height 12
click at [333, 686] on input "6:00pm - 8:00pm" at bounding box center [325, 681] width 15 height 15
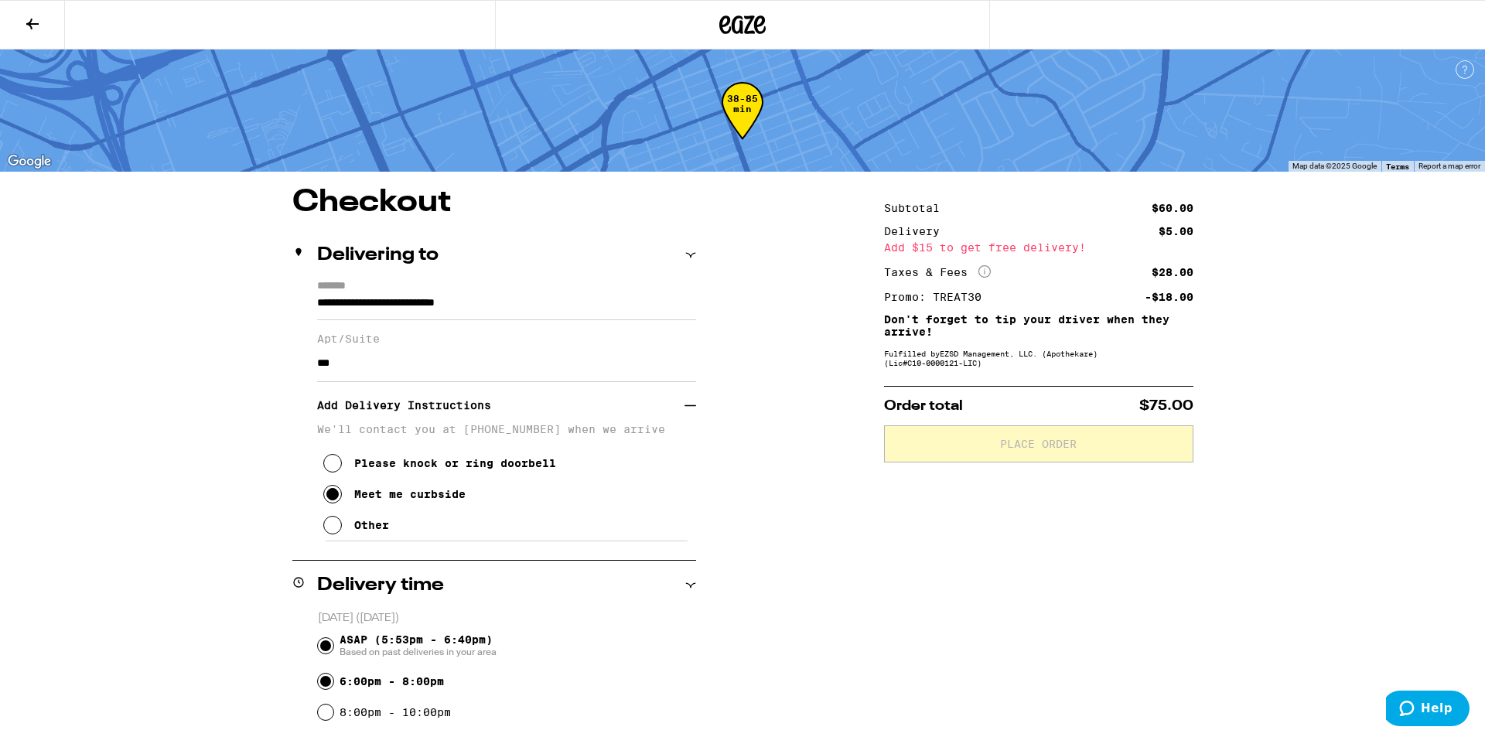
radio input "true"
click at [390, 717] on label "8:00pm - 10:00pm" at bounding box center [395, 712] width 111 height 12
click at [333, 717] on input "8:00pm - 10:00pm" at bounding box center [325, 712] width 15 height 15
radio input "true"
click at [394, 677] on label "6:00pm - 8:00pm" at bounding box center [392, 681] width 104 height 12
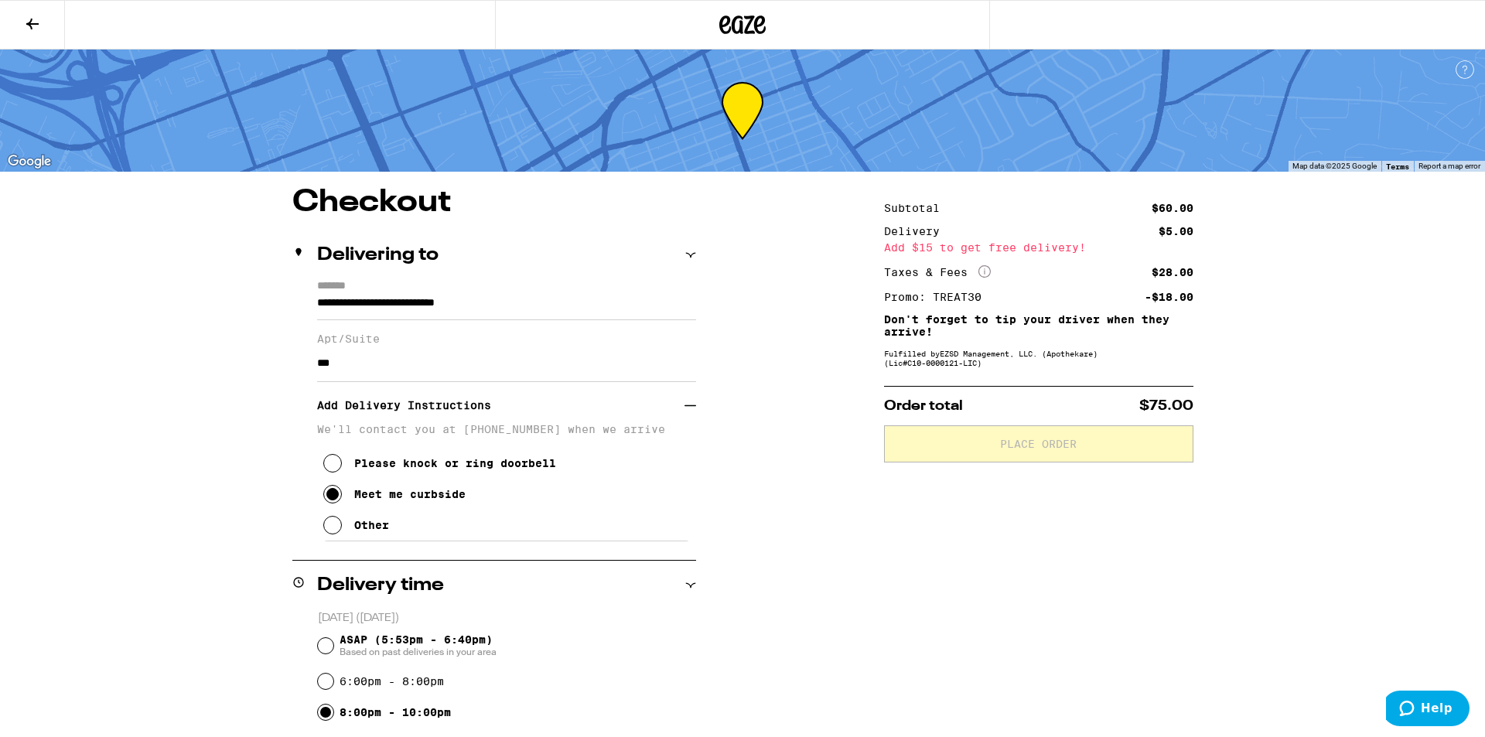
click at [333, 677] on input "6:00pm - 8:00pm" at bounding box center [325, 681] width 15 height 15
radio input "true"
click at [397, 639] on span "ASAP (5:53pm - 6:40pm) Based on past deliveries in your area" at bounding box center [418, 646] width 157 height 25
click at [333, 639] on input "ASAP (5:53pm - 6:40pm) Based on past deliveries in your area" at bounding box center [325, 645] width 15 height 15
radio input "true"
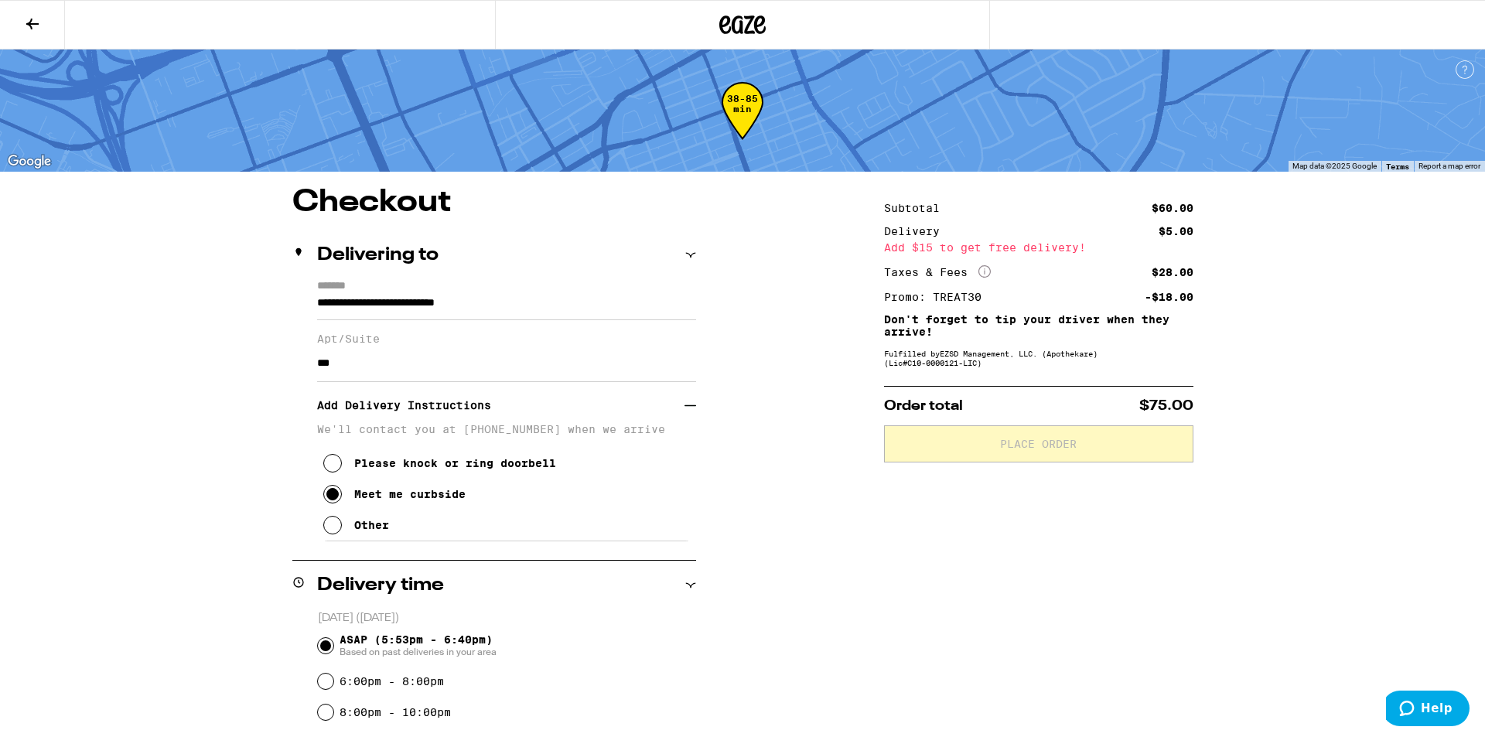
click at [741, 29] on icon at bounding box center [743, 24] width 23 height 19
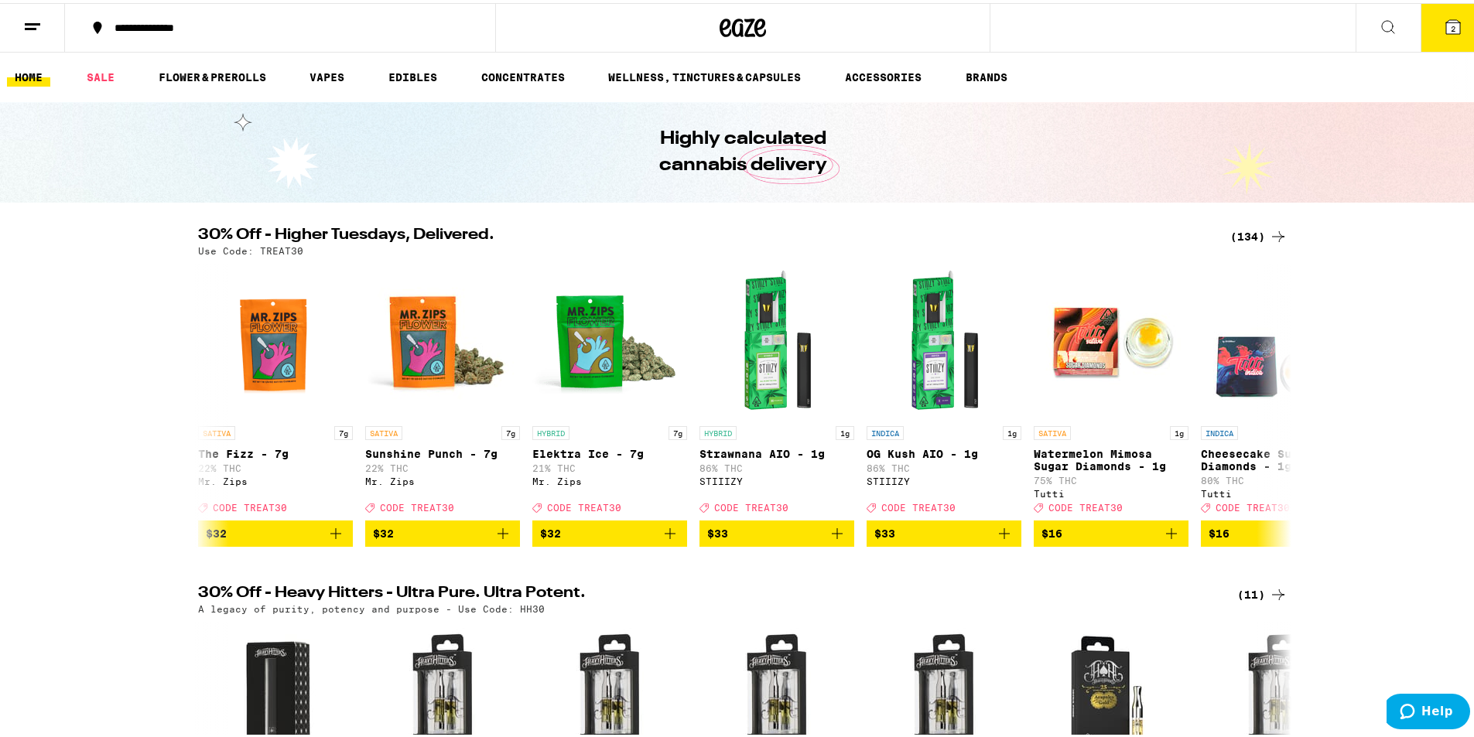
click at [1451, 26] on span "2" at bounding box center [1453, 25] width 5 height 9
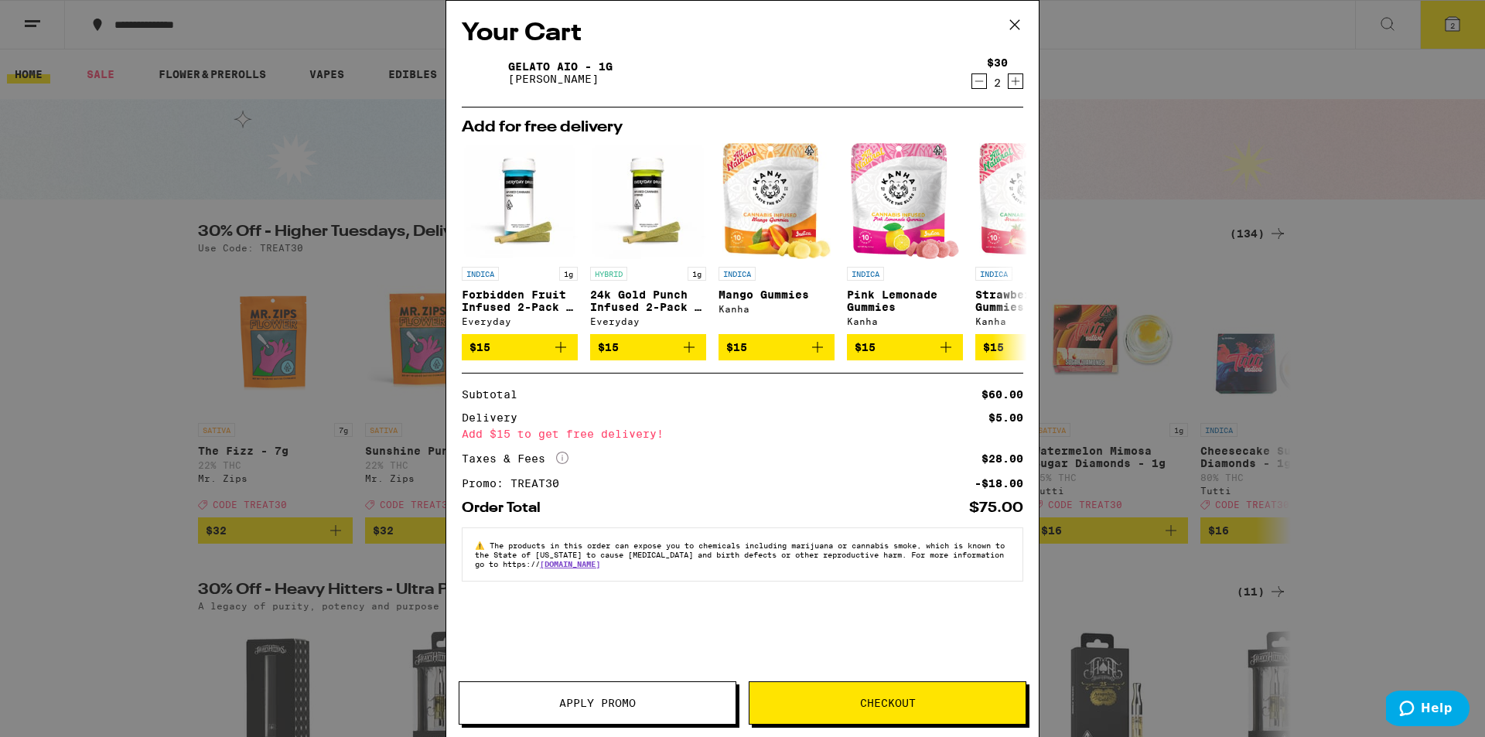
click at [884, 711] on button "Checkout" at bounding box center [888, 703] width 278 height 43
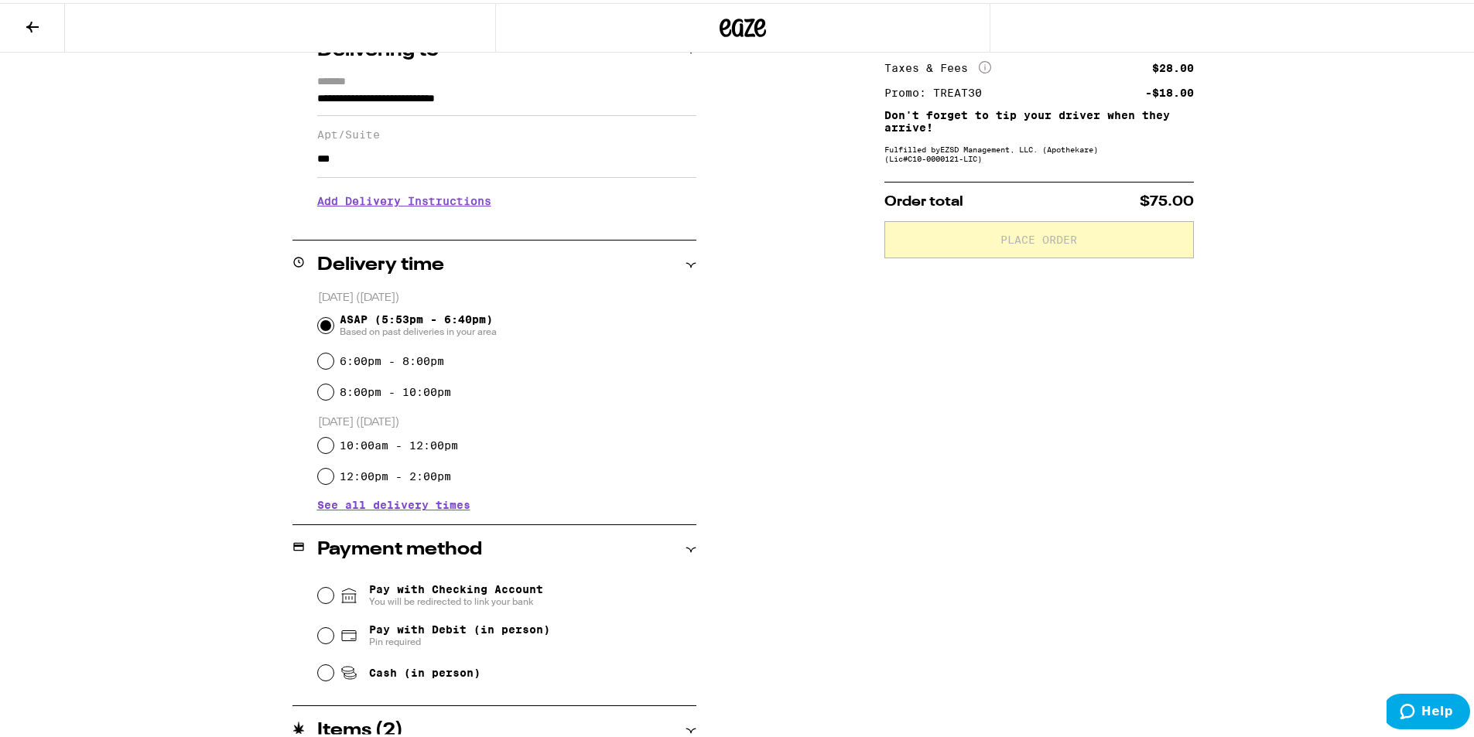
scroll to position [279, 0]
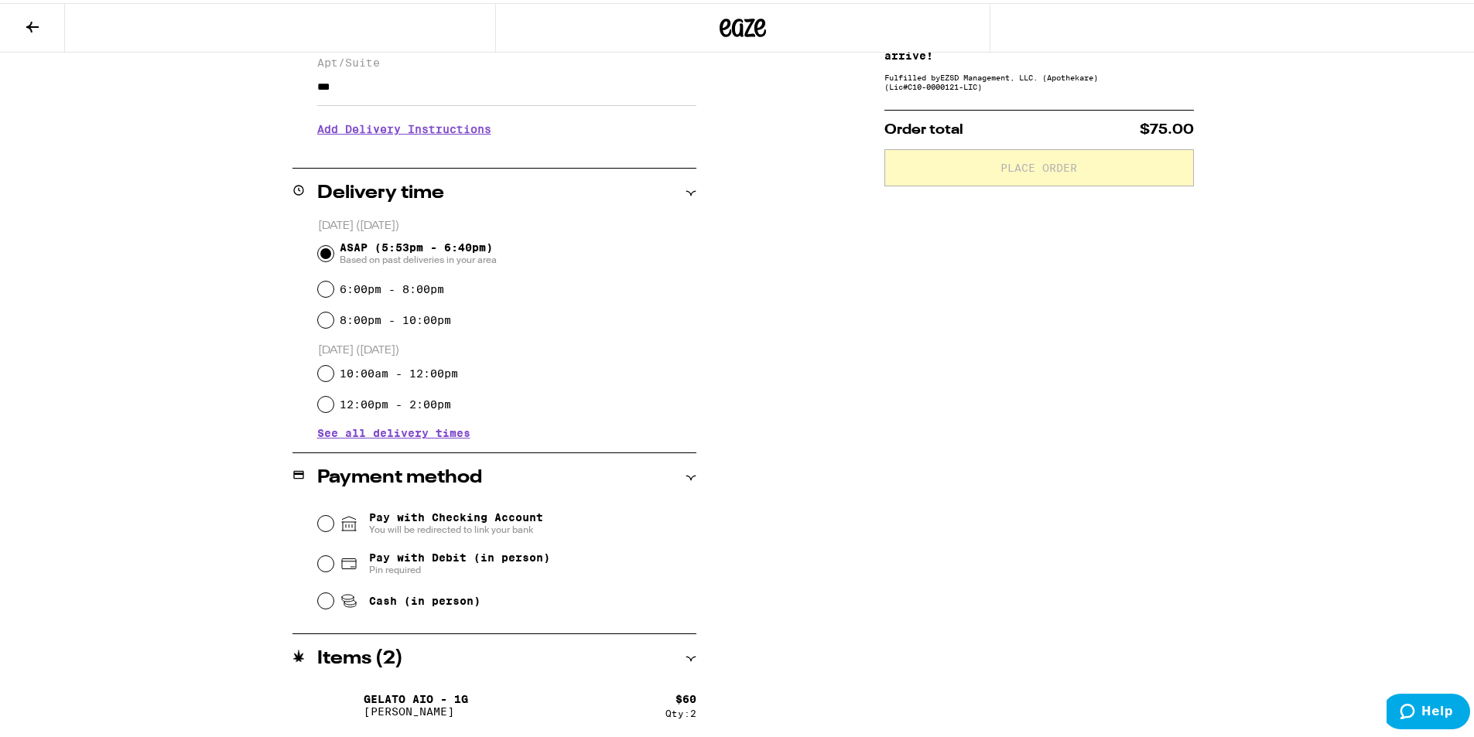
click at [394, 604] on span "Cash (in person)" at bounding box center [424, 598] width 111 height 12
click at [333, 606] on input "Cash (in person)" at bounding box center [325, 597] width 15 height 15
radio input "true"
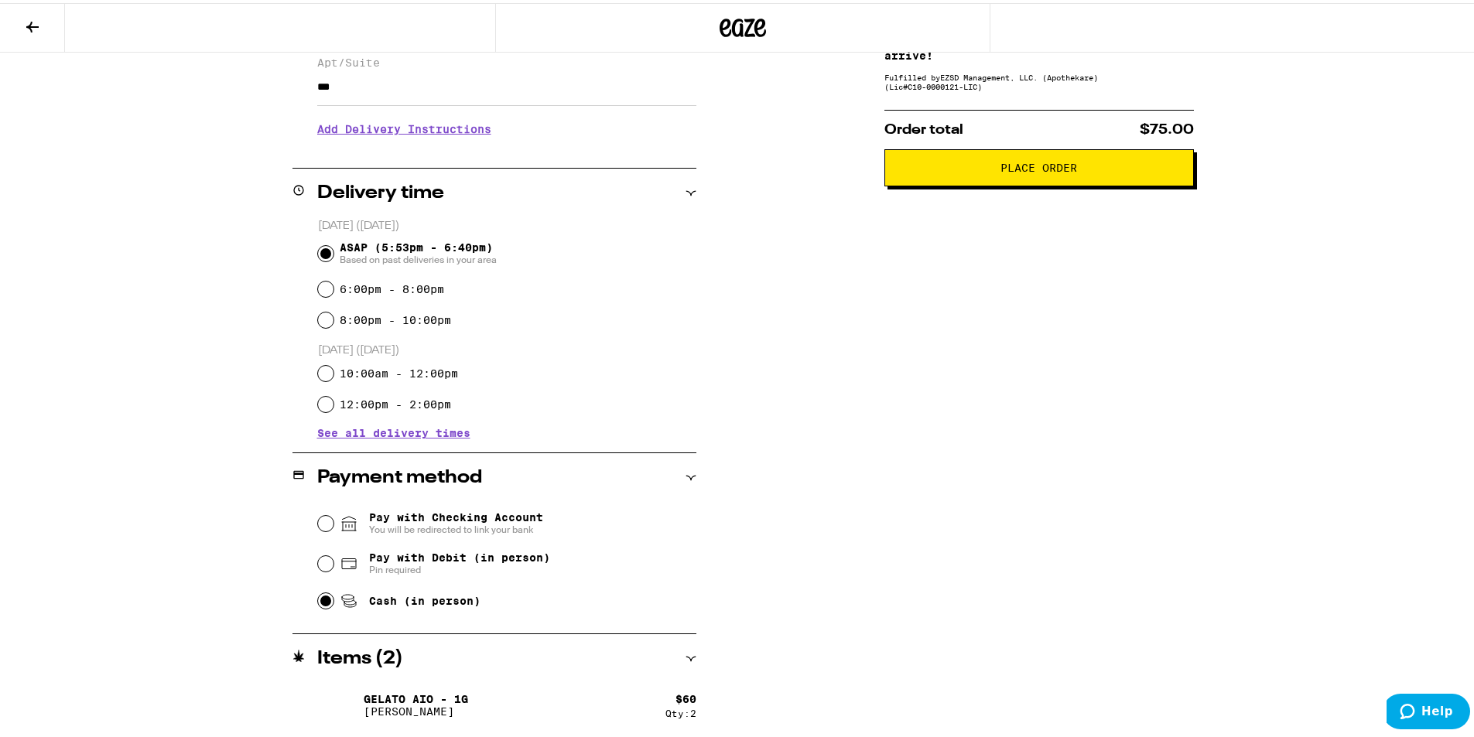
click at [687, 475] on icon at bounding box center [690, 475] width 11 height 11
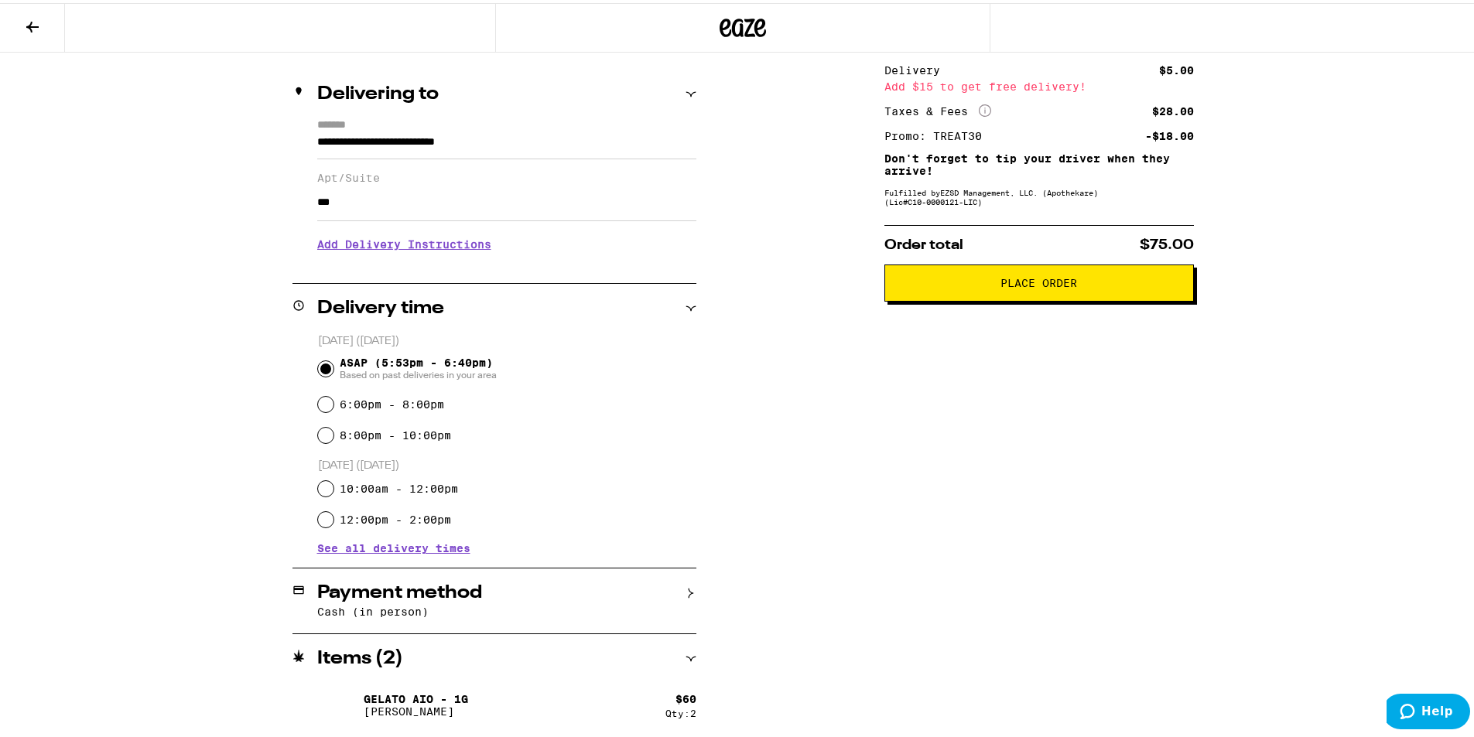
scroll to position [166, 0]
click at [682, 661] on div "Items ( 2 )" at bounding box center [494, 656] width 404 height 19
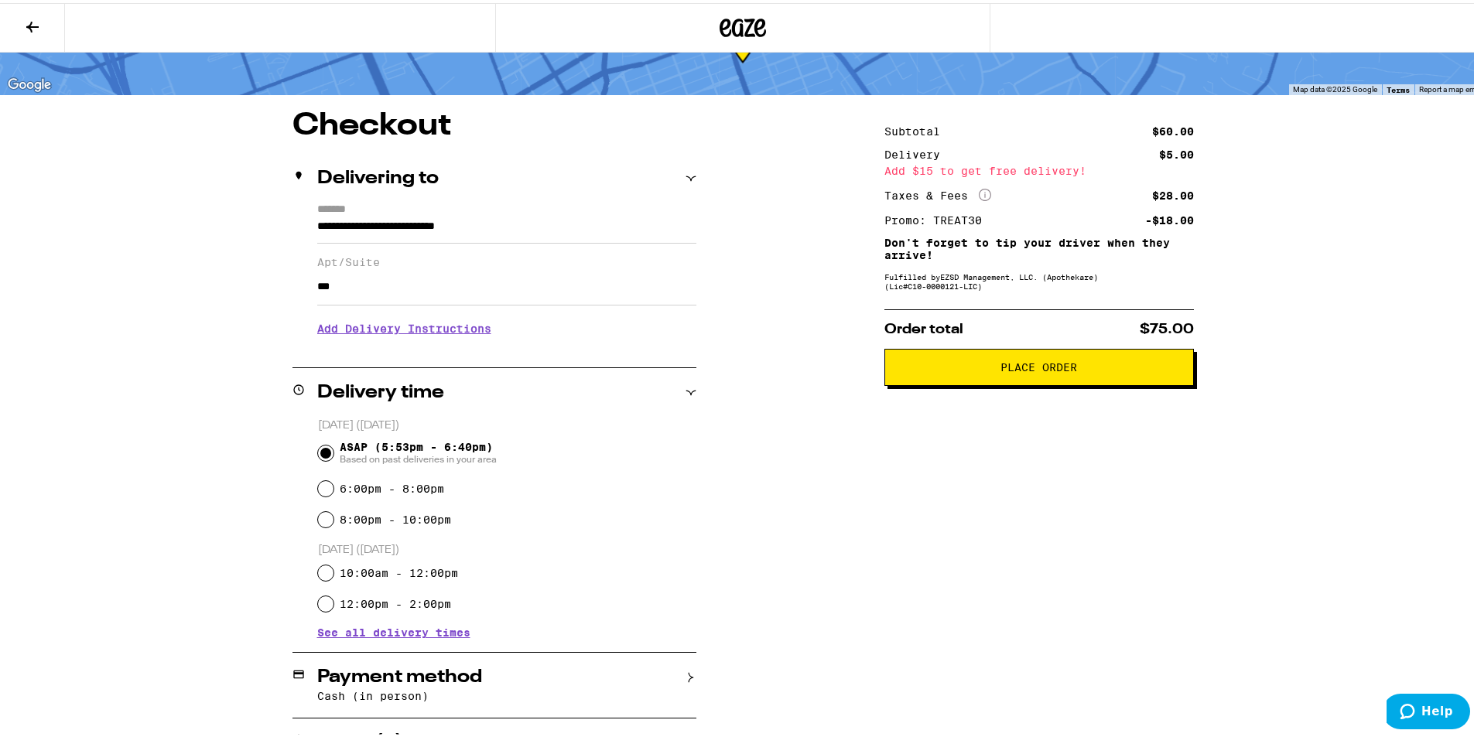
scroll to position [110, 0]
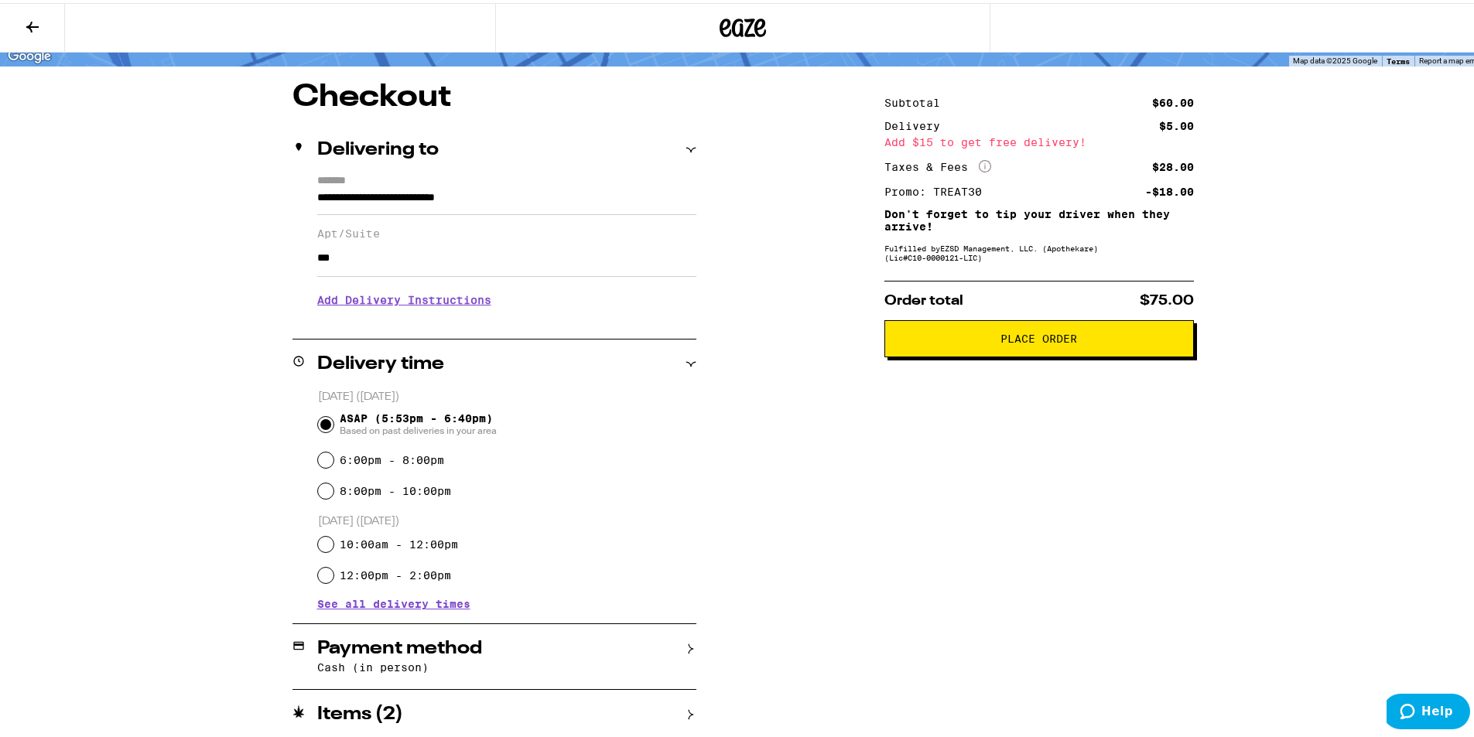
click at [670, 363] on div "Delivery time" at bounding box center [494, 361] width 404 height 19
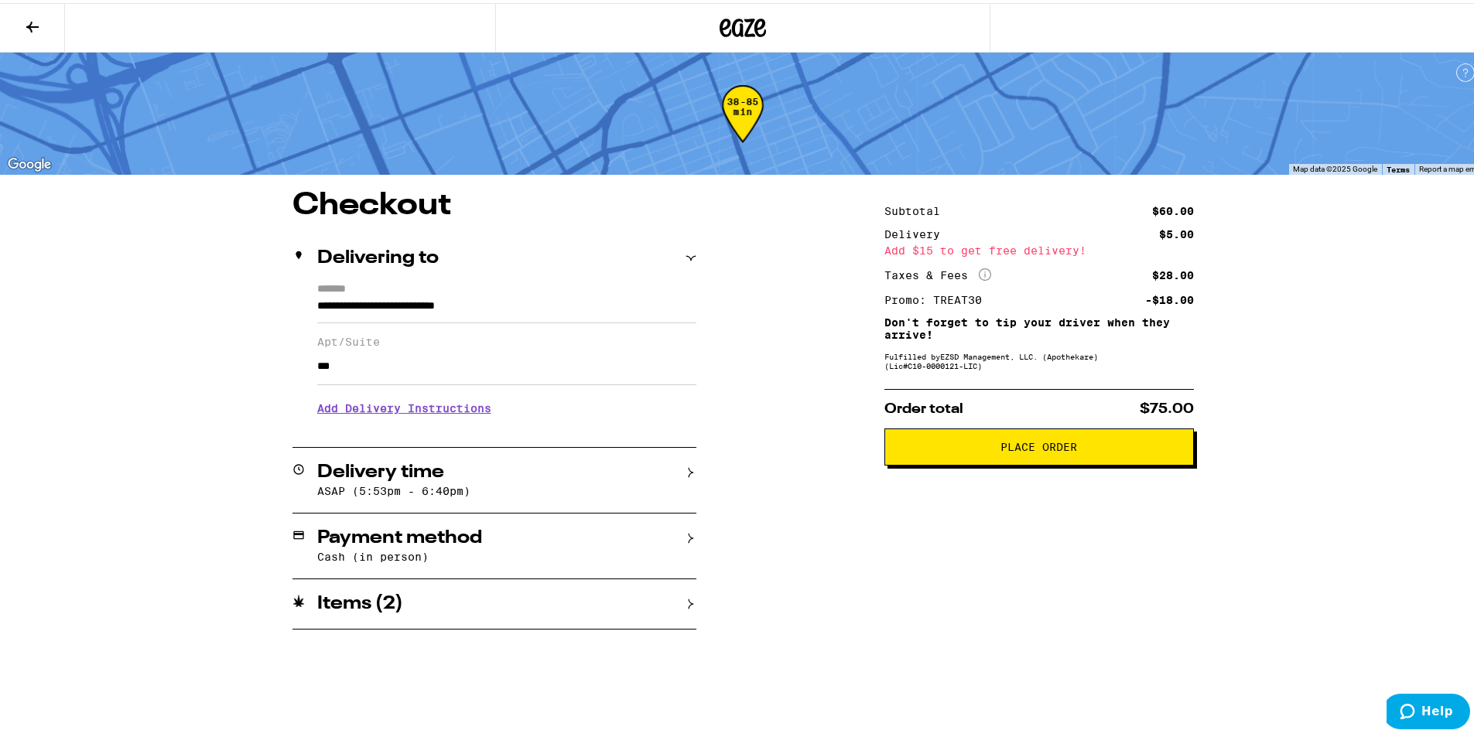
scroll to position [0, 0]
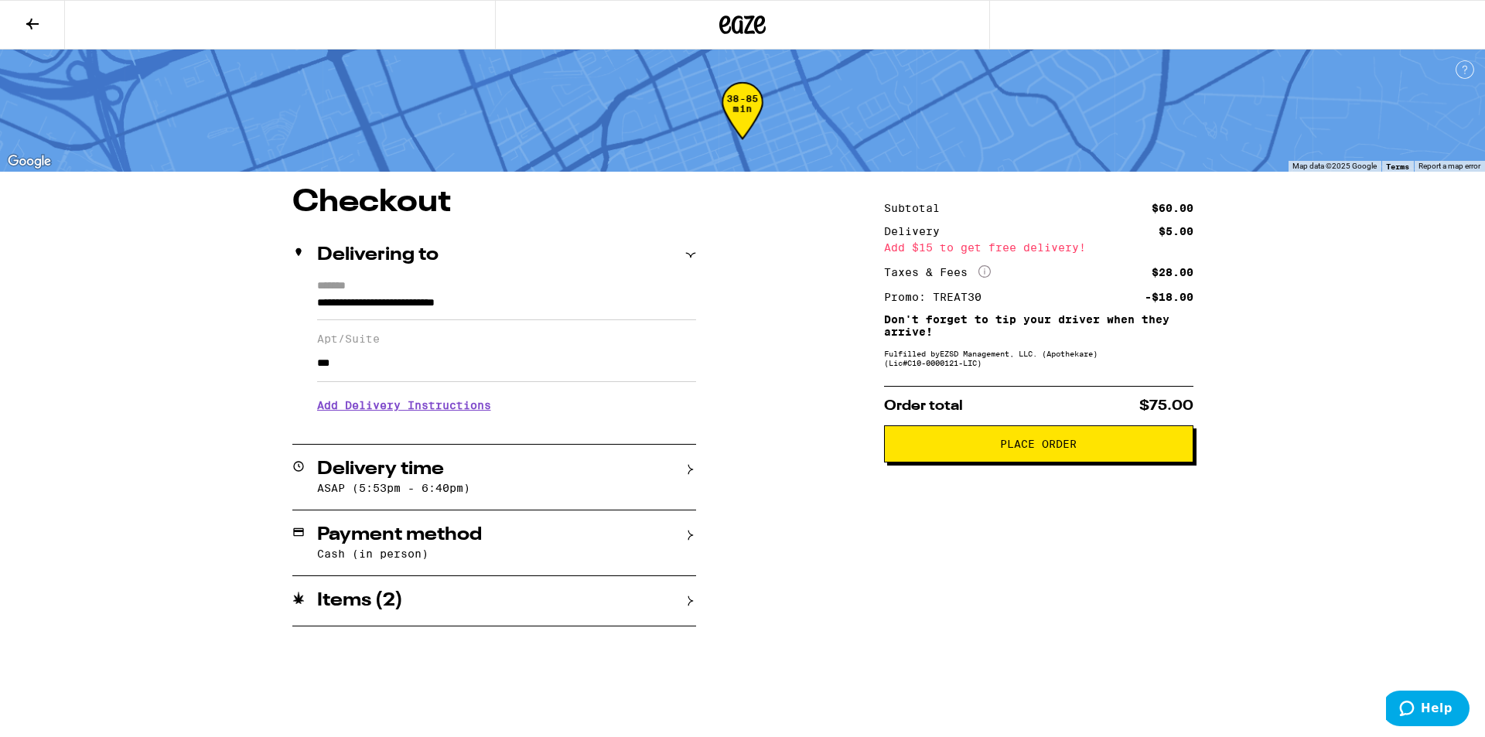
click at [460, 416] on h3 "Add Delivery Instructions" at bounding box center [506, 406] width 379 height 36
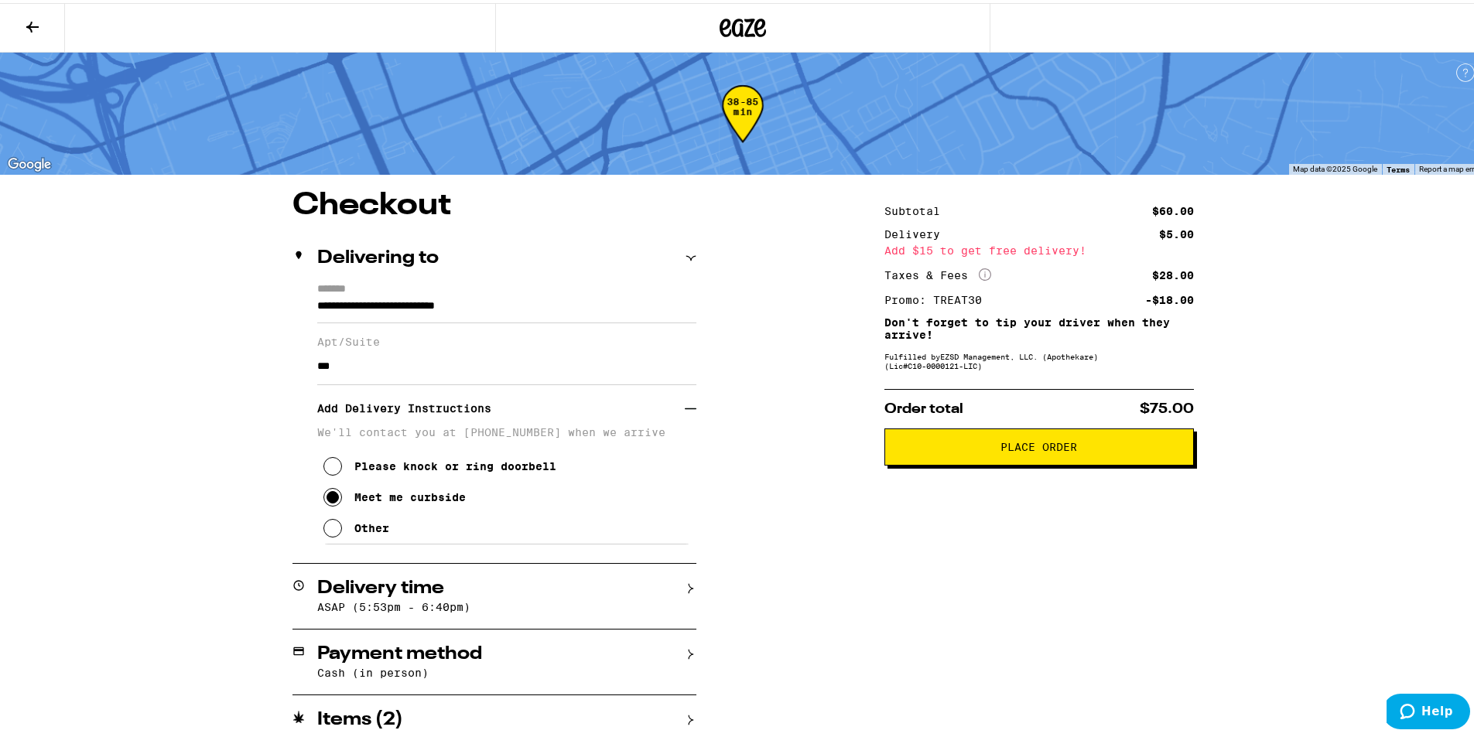
click at [444, 501] on div "Meet me curbside" at bounding box center [409, 494] width 111 height 12
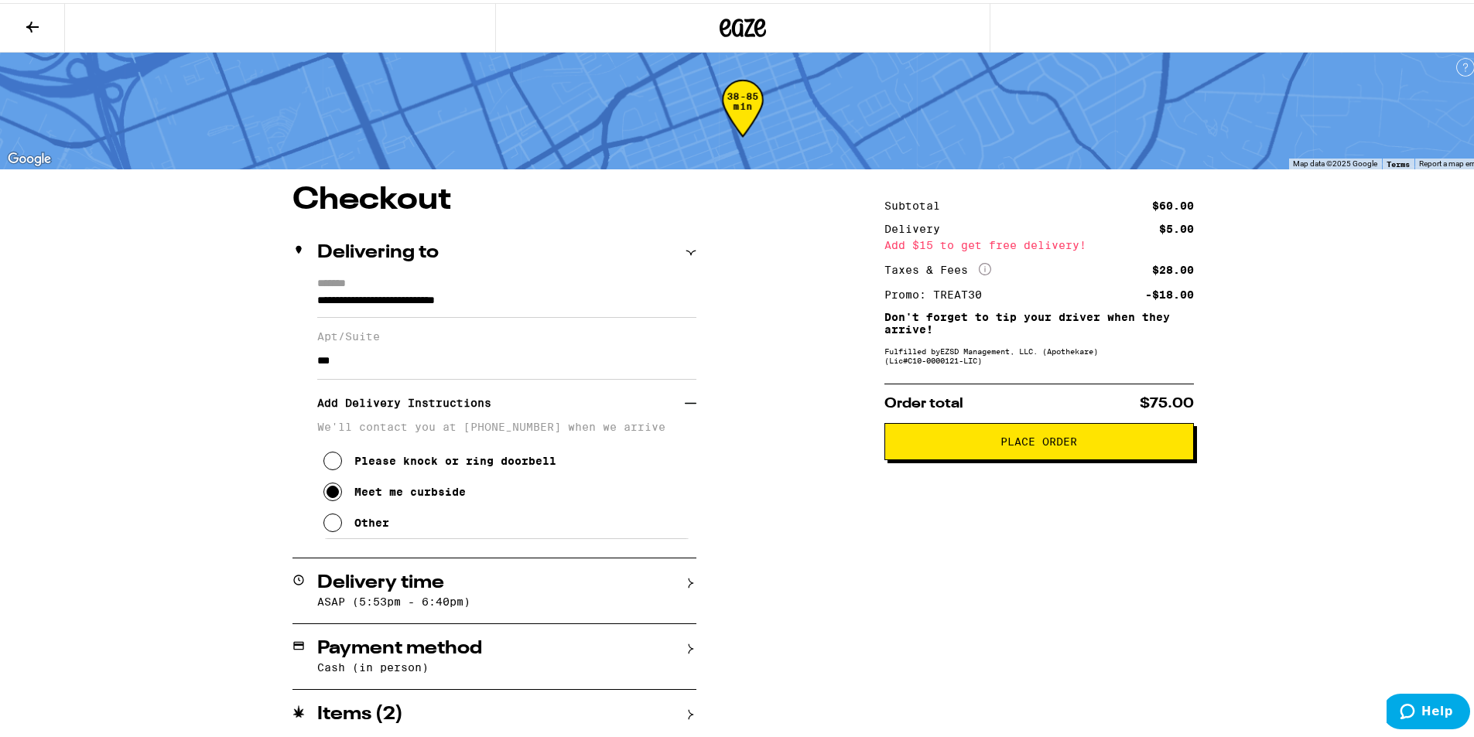
click at [685, 398] on icon at bounding box center [691, 401] width 12 height 12
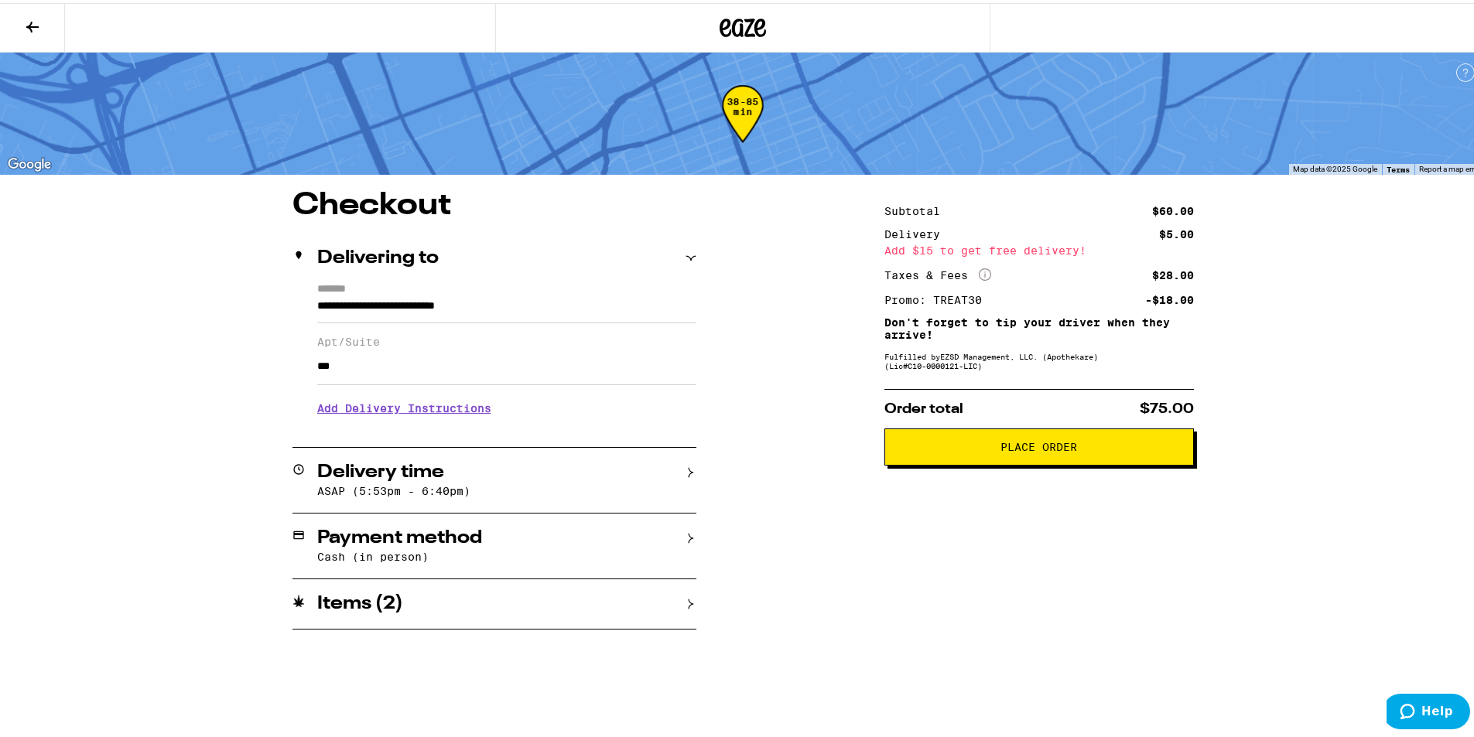
scroll to position [0, 0]
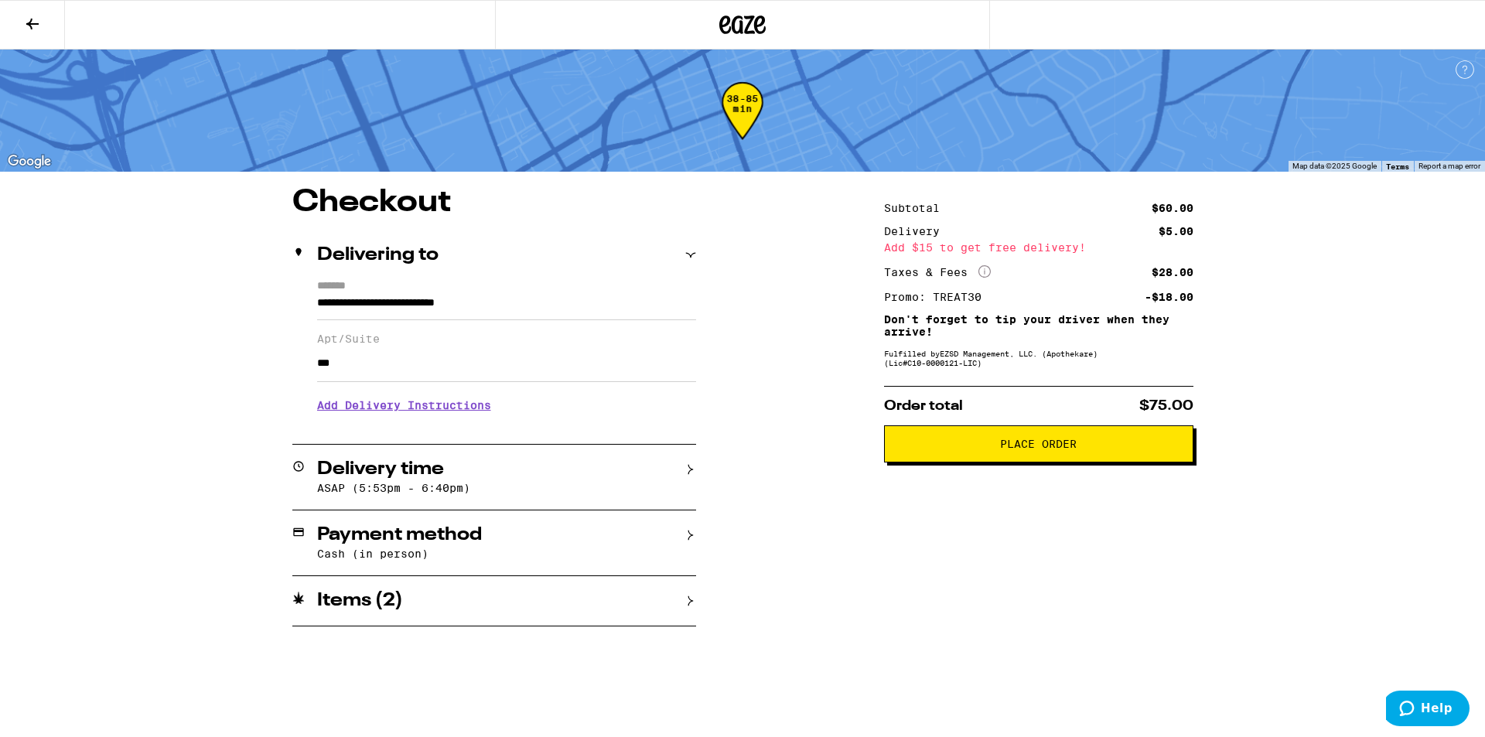
click at [677, 544] on div "Payment method" at bounding box center [494, 535] width 404 height 19
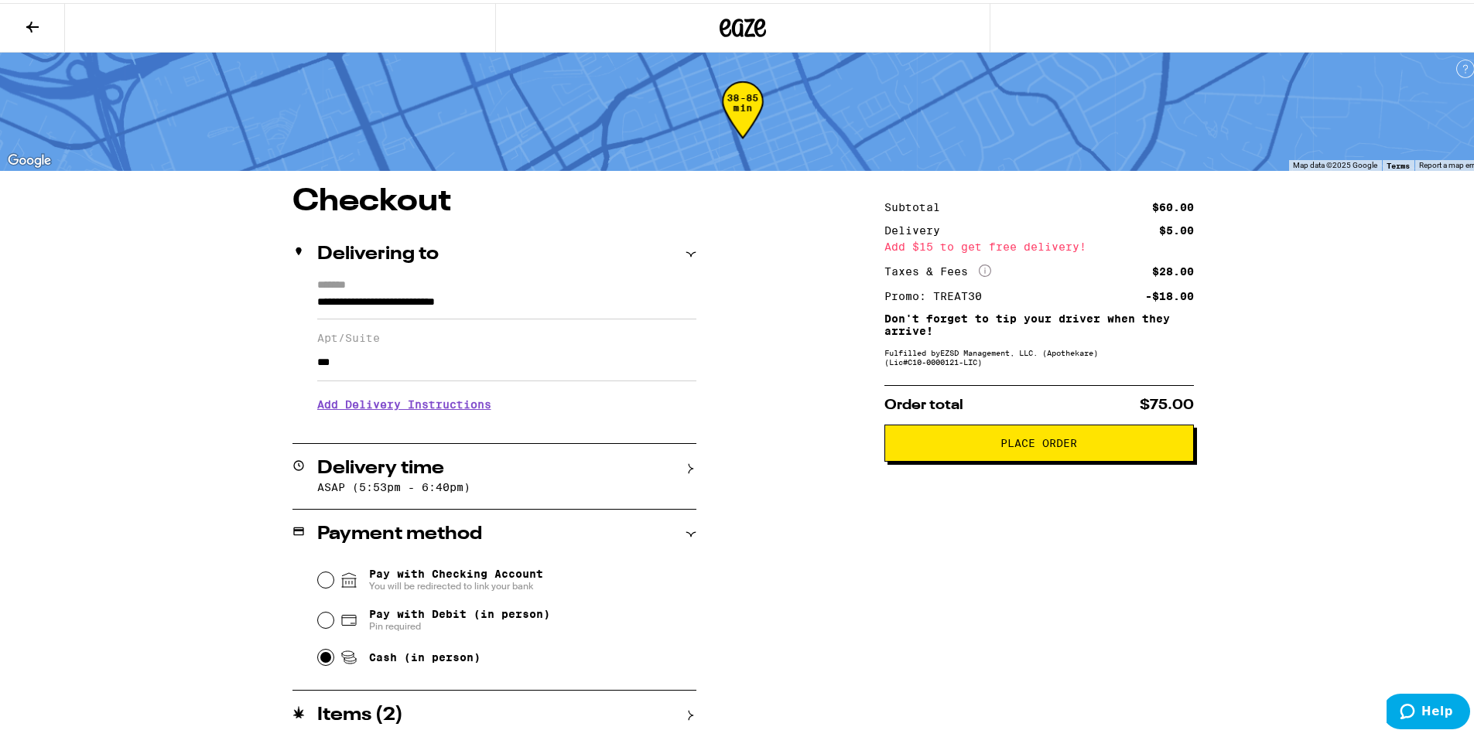
scroll to position [6, 0]
click at [1019, 439] on span "Place Order" at bounding box center [1038, 439] width 77 height 11
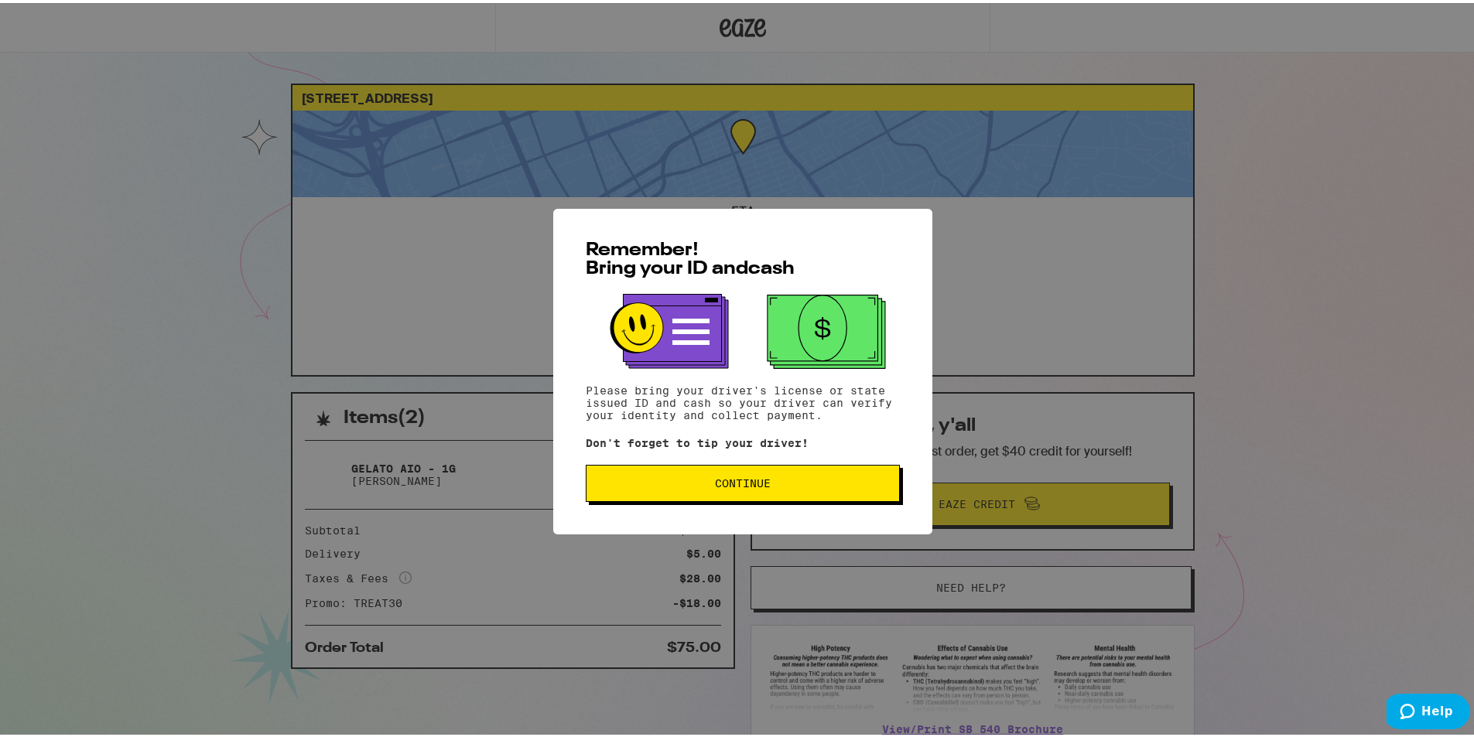
click at [827, 477] on button "Continue" at bounding box center [743, 480] width 314 height 37
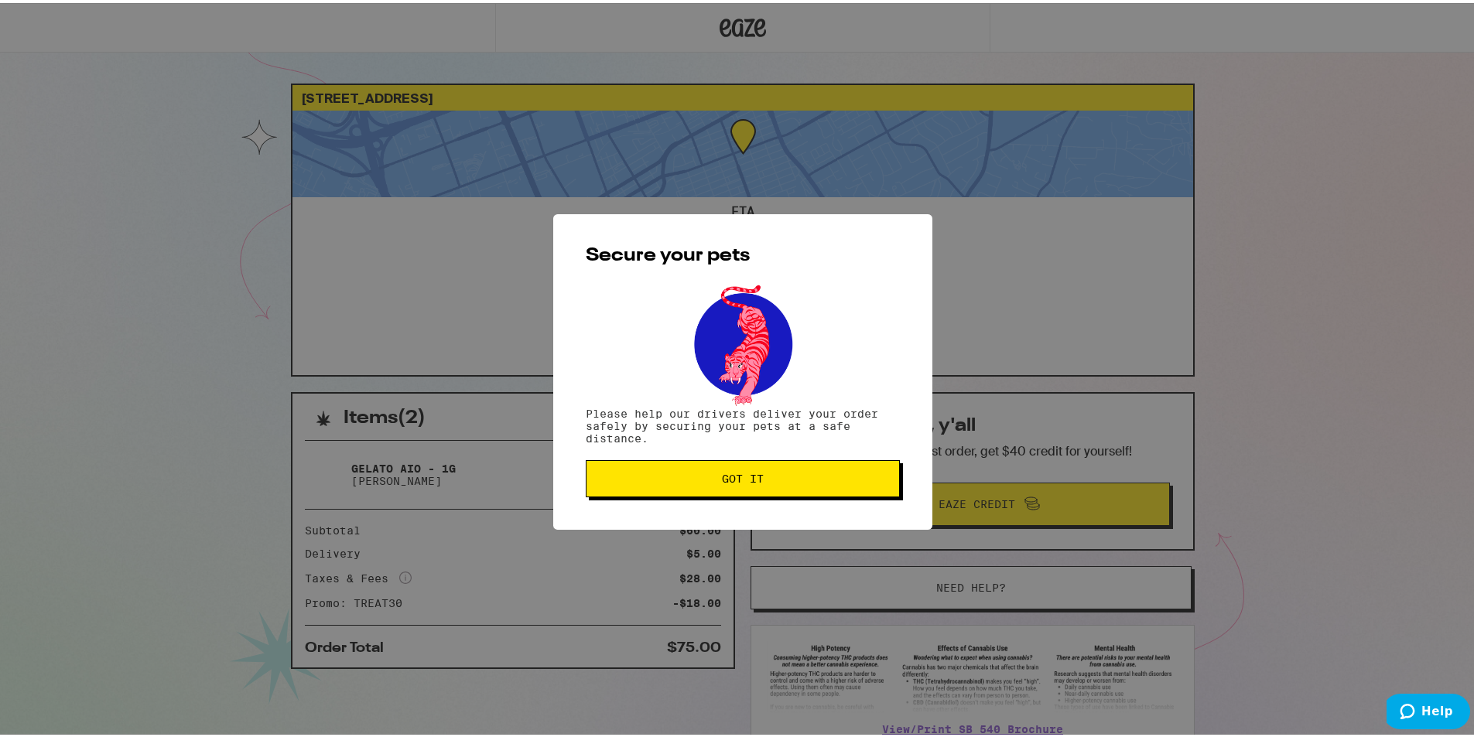
click at [827, 480] on span "Got it" at bounding box center [743, 475] width 288 height 11
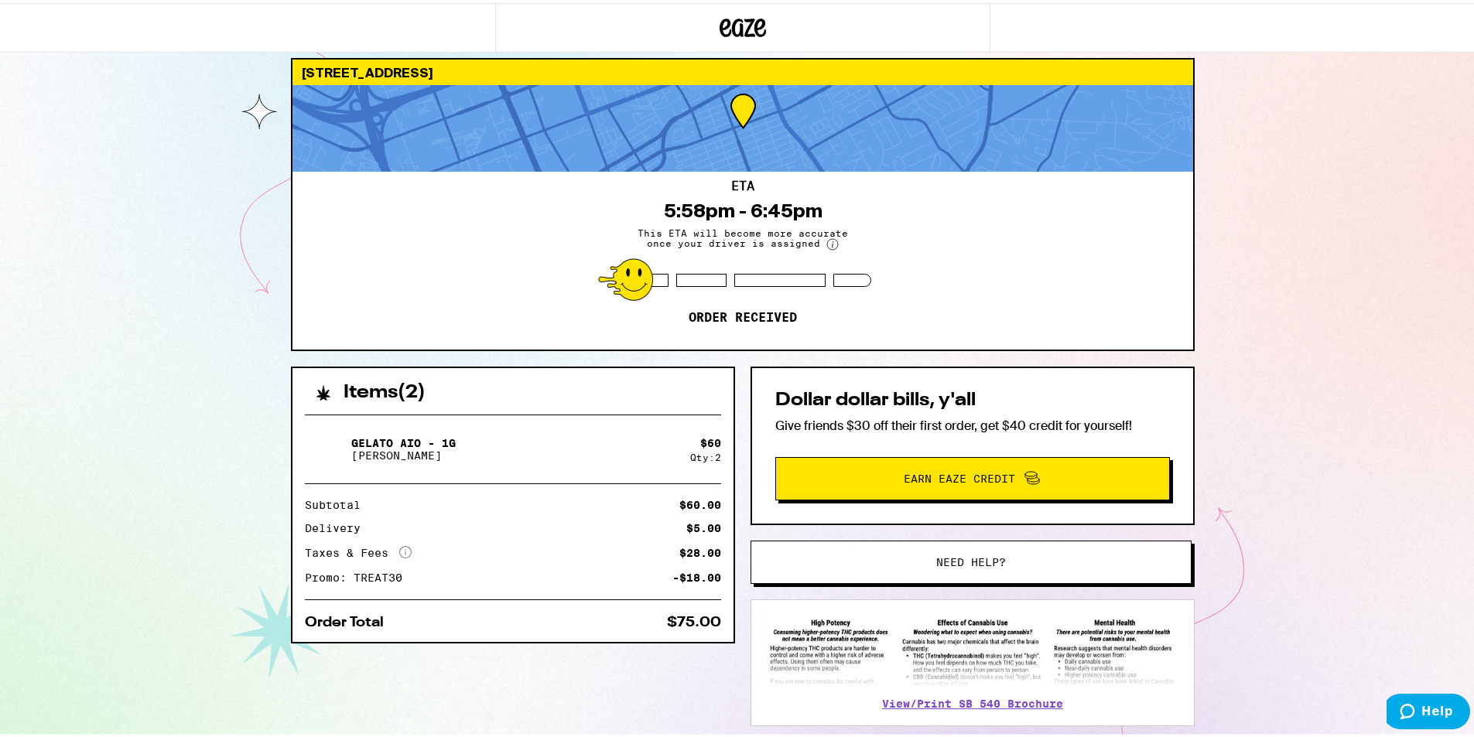
scroll to position [109, 0]
